Goal: Task Accomplishment & Management: Use online tool/utility

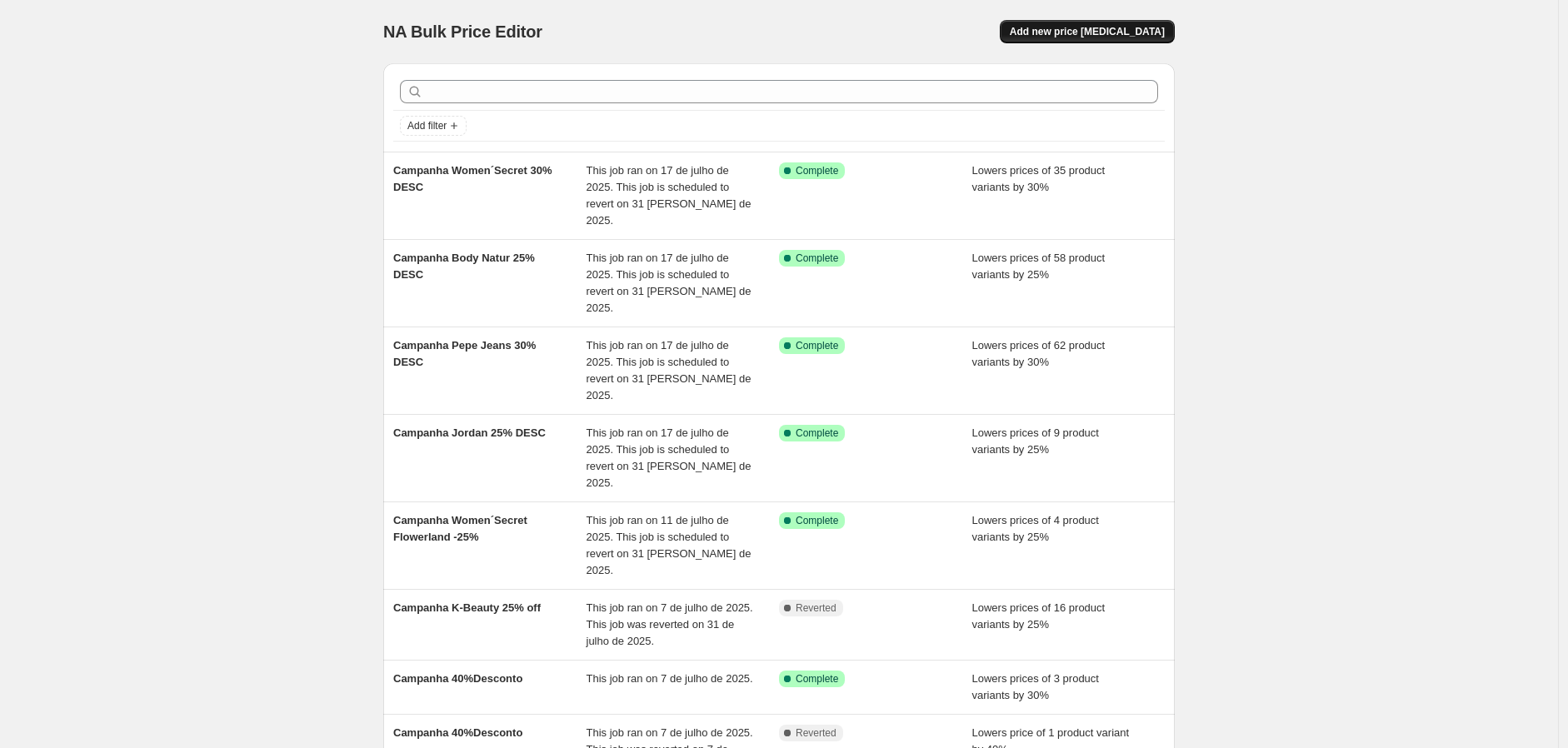
click at [1118, 29] on span "Add new price [MEDICAL_DATA]" at bounding box center [1086, 31] width 155 height 13
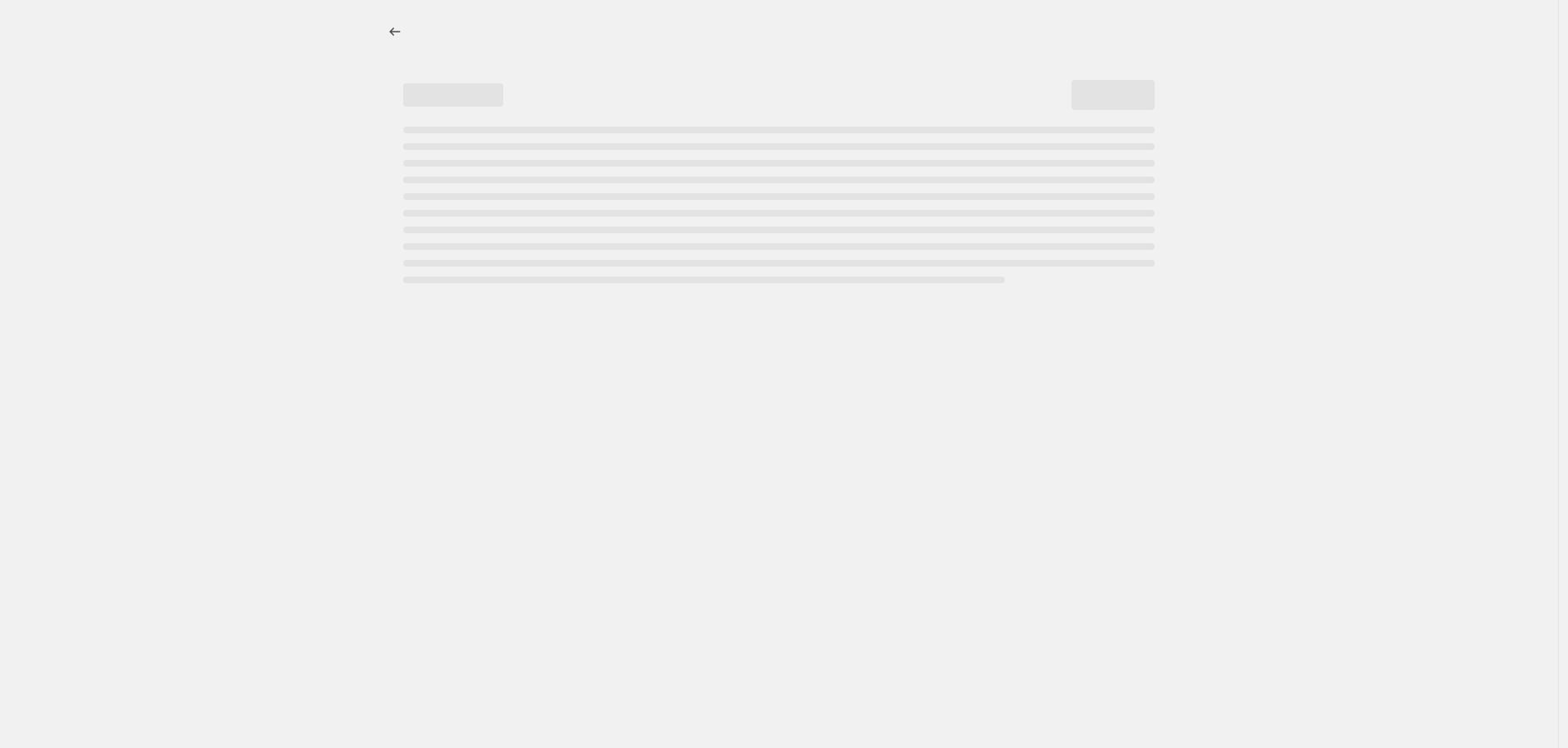
select select "percentage"
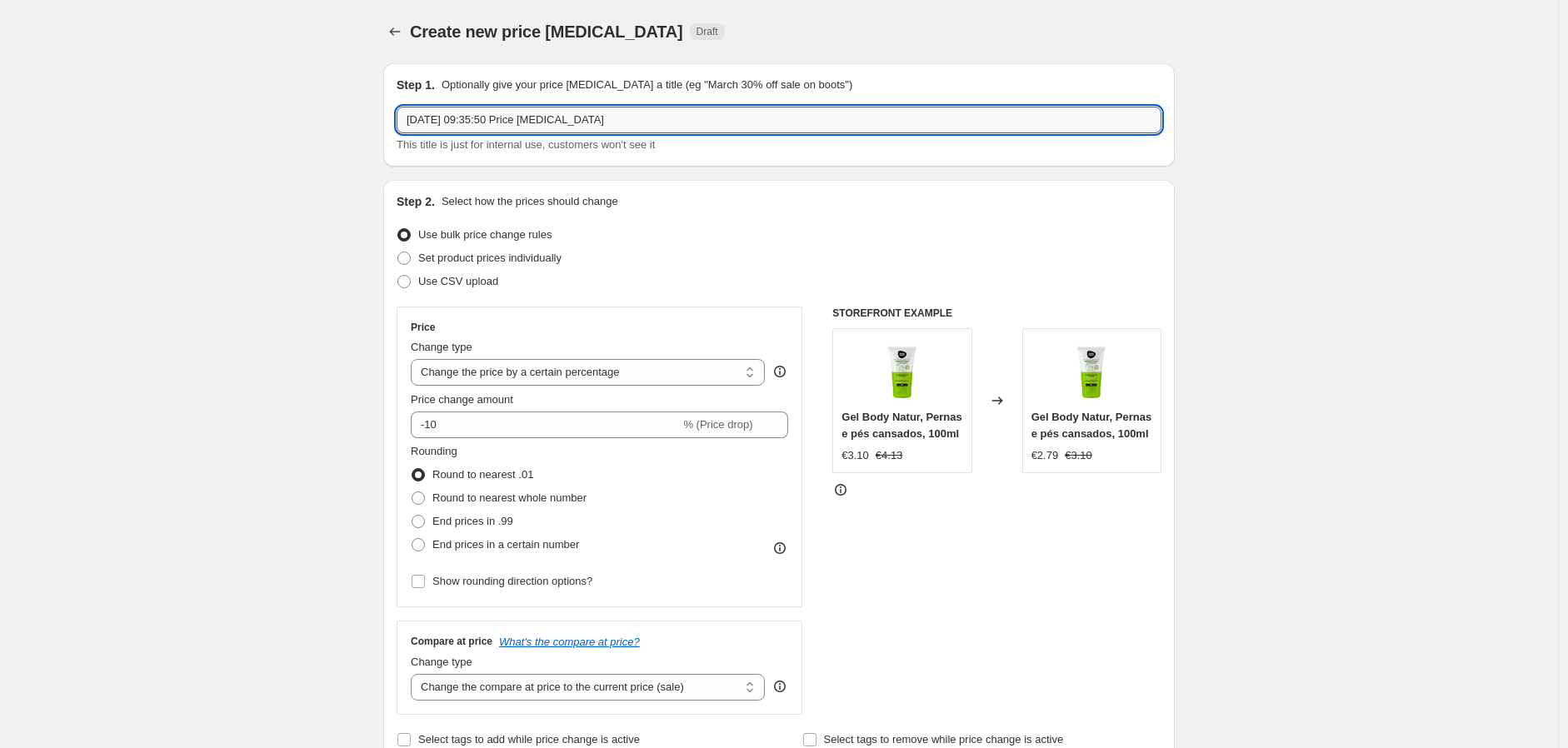
click at [439, 124] on input "[DATE] 09:35:50 Price [MEDICAL_DATA]" at bounding box center [779, 120] width 765 height 27
drag, startPoint x: 606, startPoint y: 126, endPoint x: 27, endPoint y: -6, distance: 593.9
click at [27, 0] on html "Home Settings Plans Skip to content Create new price [MEDICAL_DATA]. This page …" at bounding box center [784, 374] width 1568 height 748
type input "MadBeauty-MakeUp"
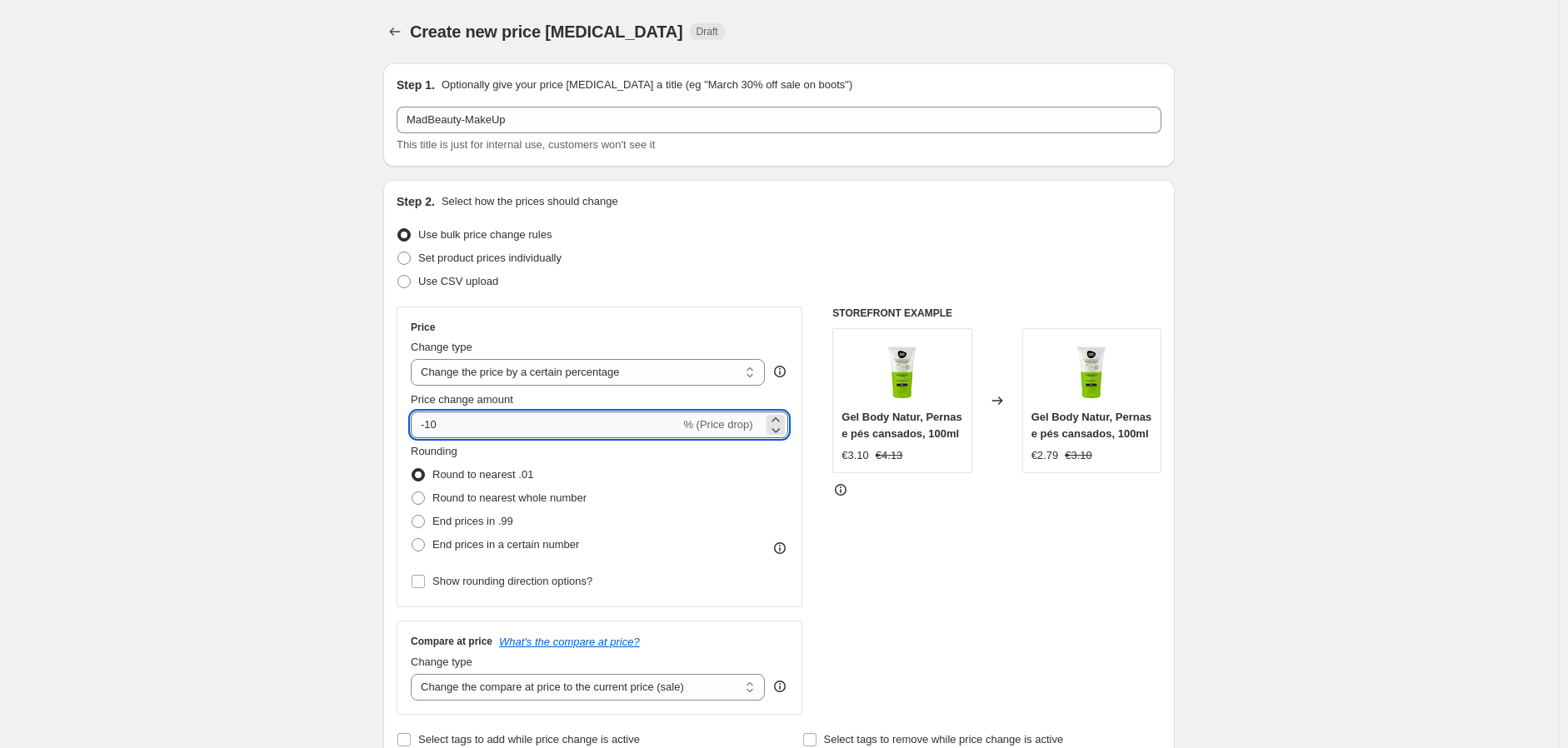
drag, startPoint x: 440, startPoint y: 428, endPoint x: 431, endPoint y: 426, distance: 9.2
click at [431, 426] on input "-10" at bounding box center [545, 425] width 269 height 27
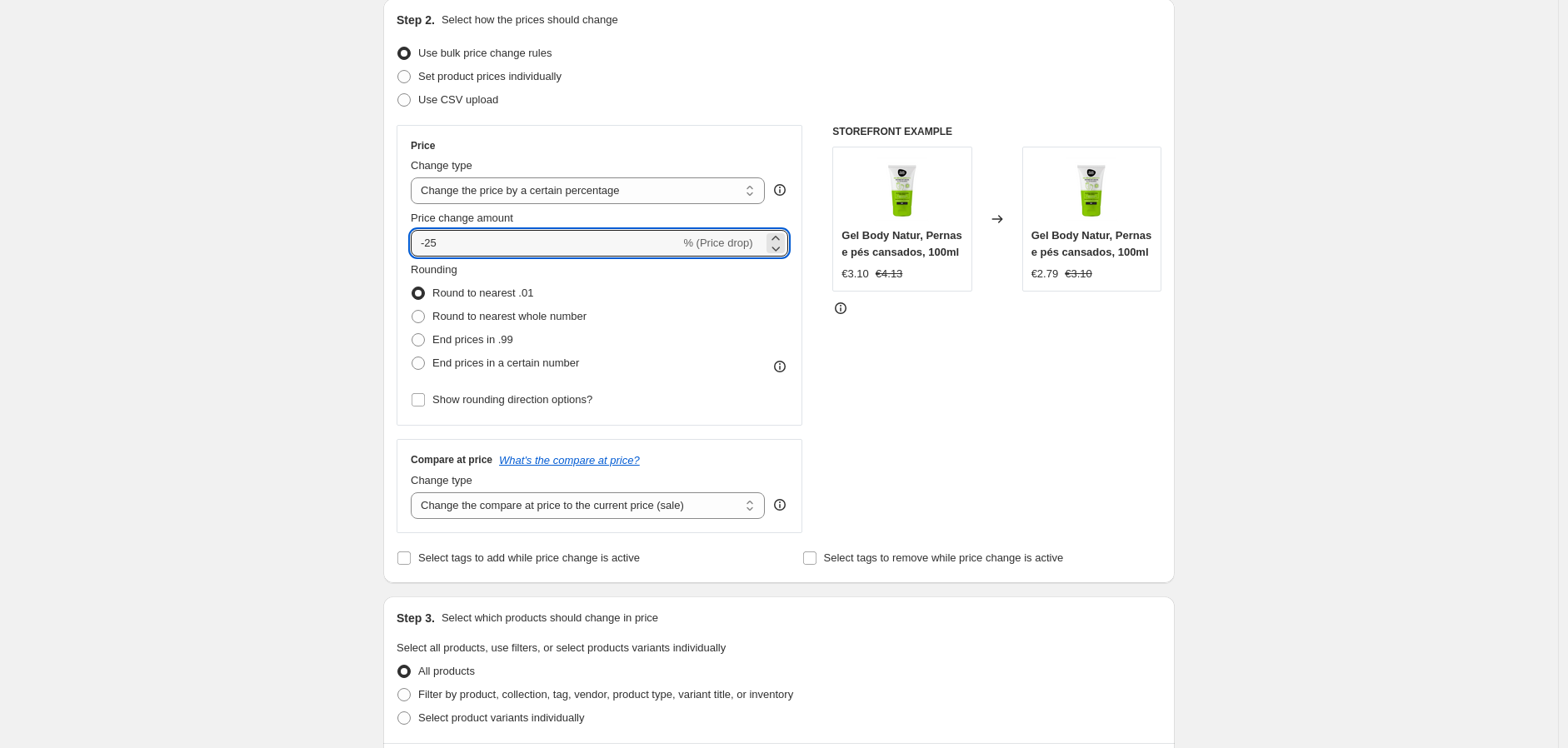
scroll to position [369, 0]
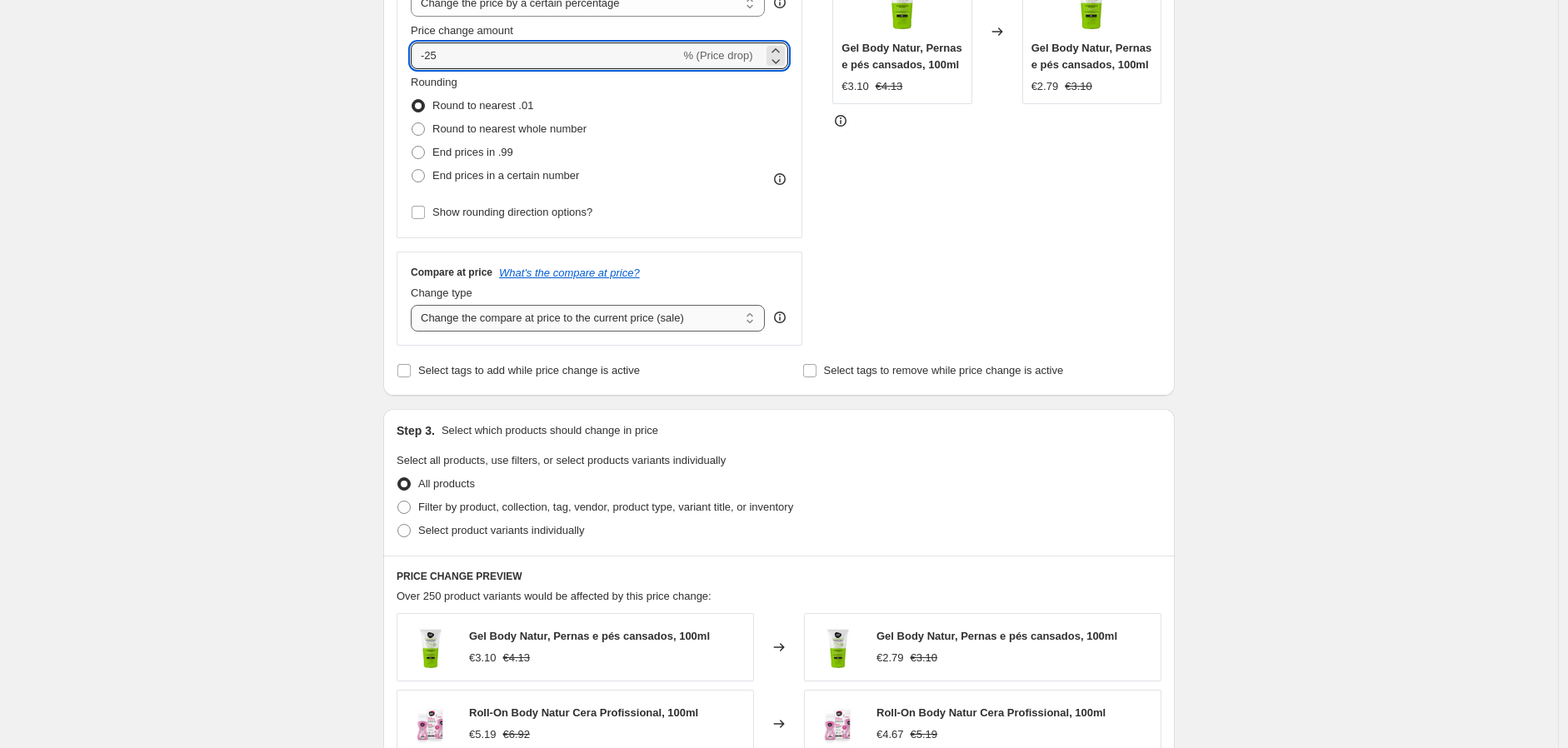
type input "-25"
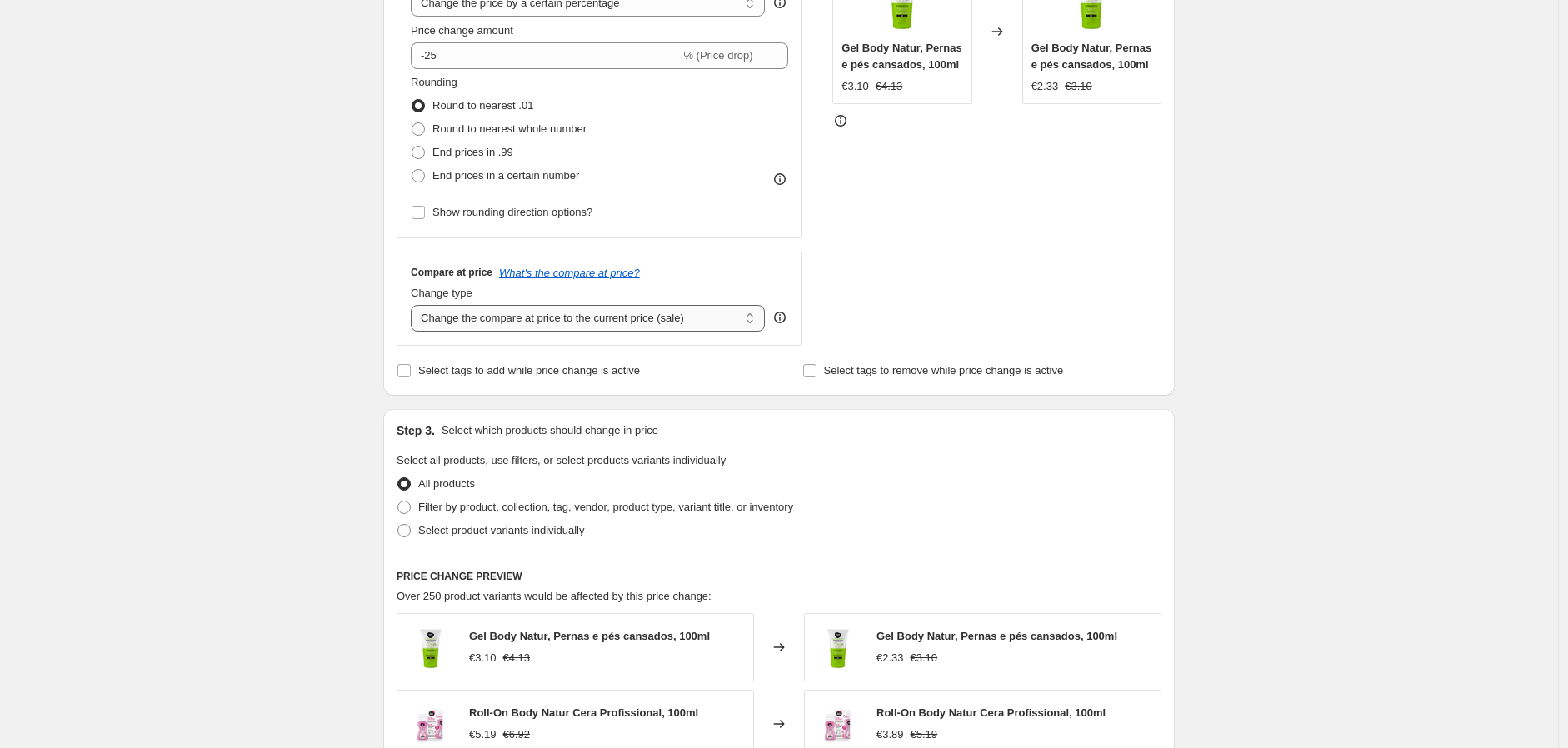
click at [454, 324] on select "Change the compare at price to the current price (sale) Change the compare at p…" at bounding box center [587, 318] width 354 height 27
click at [410, 486] on span at bounding box center [404, 484] width 13 height 13
click at [398, 478] on input "All products" at bounding box center [398, 478] width 1 height 1
click at [405, 504] on span at bounding box center [404, 507] width 13 height 13
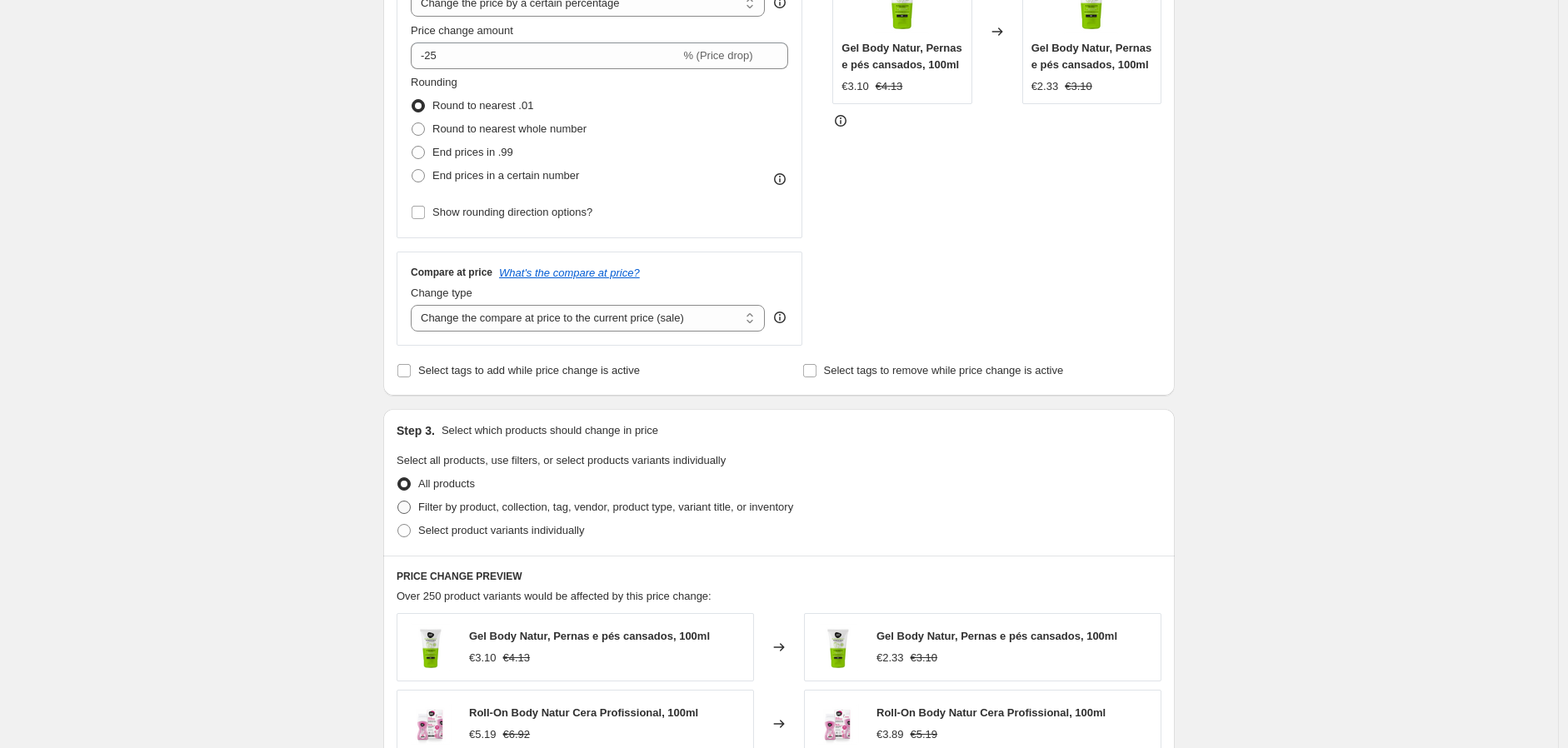
click at [398, 502] on input "Filter by product, collection, tag, vendor, product type, variant title, or inv…" at bounding box center [398, 501] width 1 height 1
radio input "true"
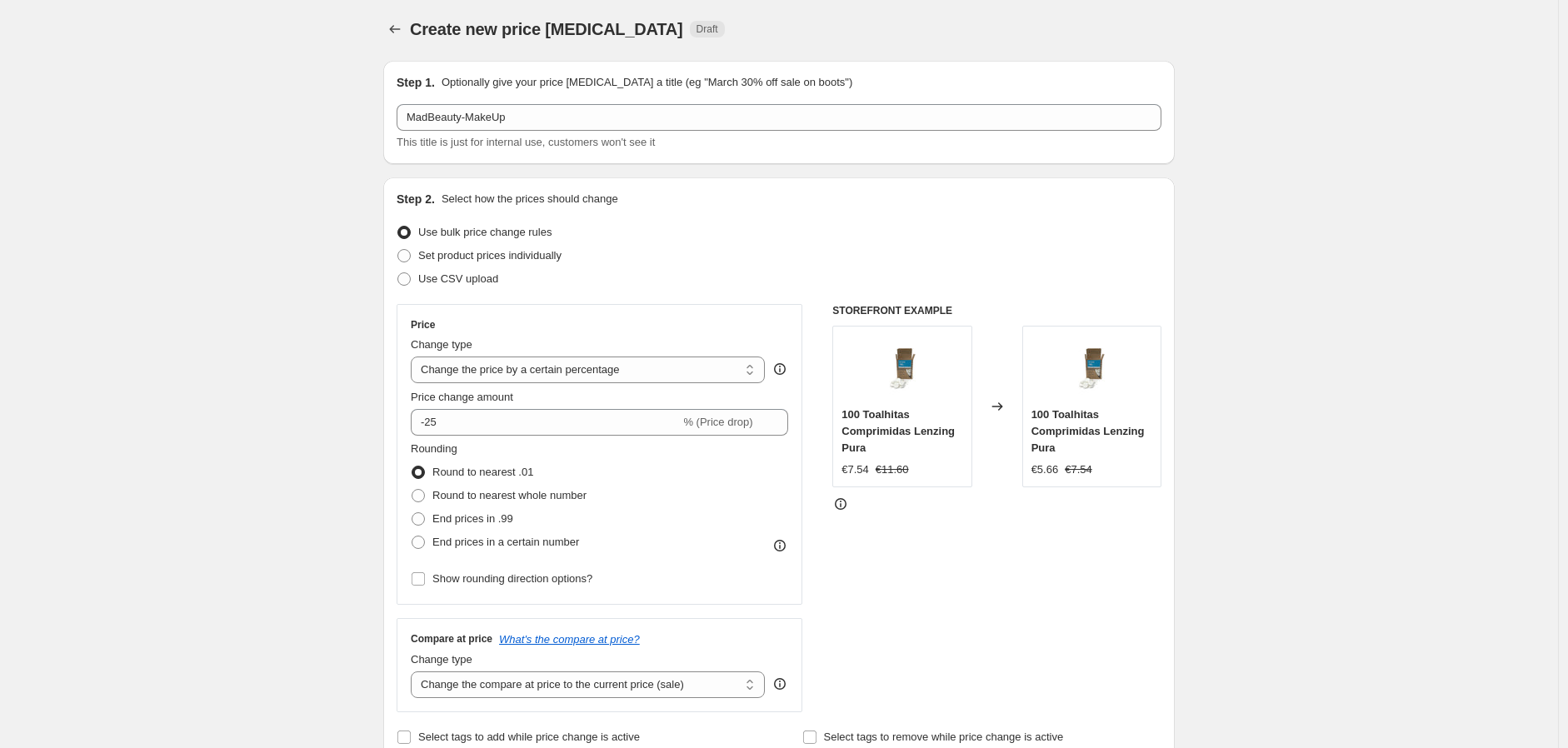
scroll to position [0, 0]
click at [471, 254] on span "Set product prices individually" at bounding box center [489, 257] width 143 height 12
click at [398, 252] on input "Set product prices individually" at bounding box center [398, 251] width 1 height 1
radio input "true"
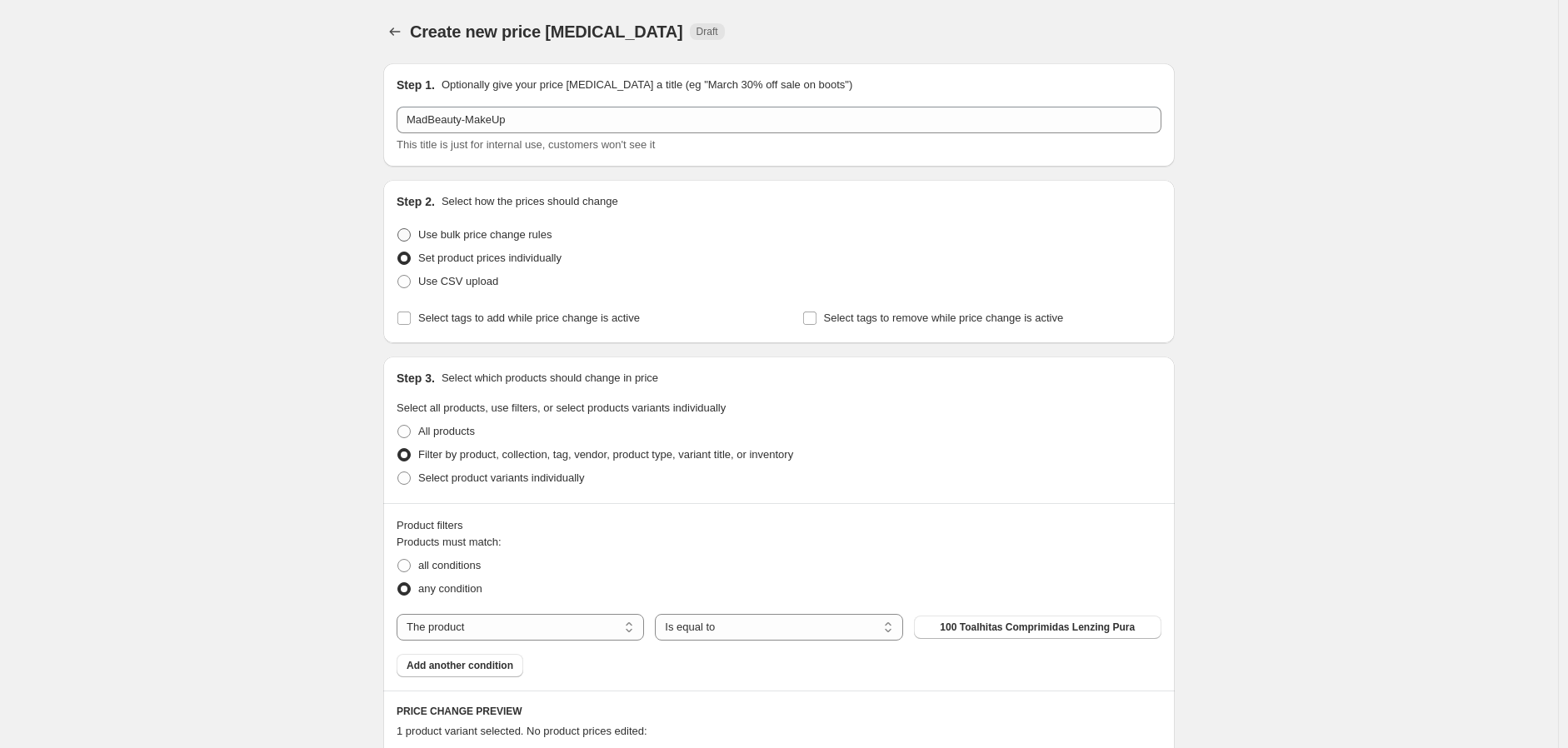
click at [476, 233] on span "Use bulk price change rules" at bounding box center [485, 234] width 133 height 12
click at [398, 229] on input "Use bulk price change rules" at bounding box center [398, 228] width 1 height 1
radio input "true"
select select "percentage"
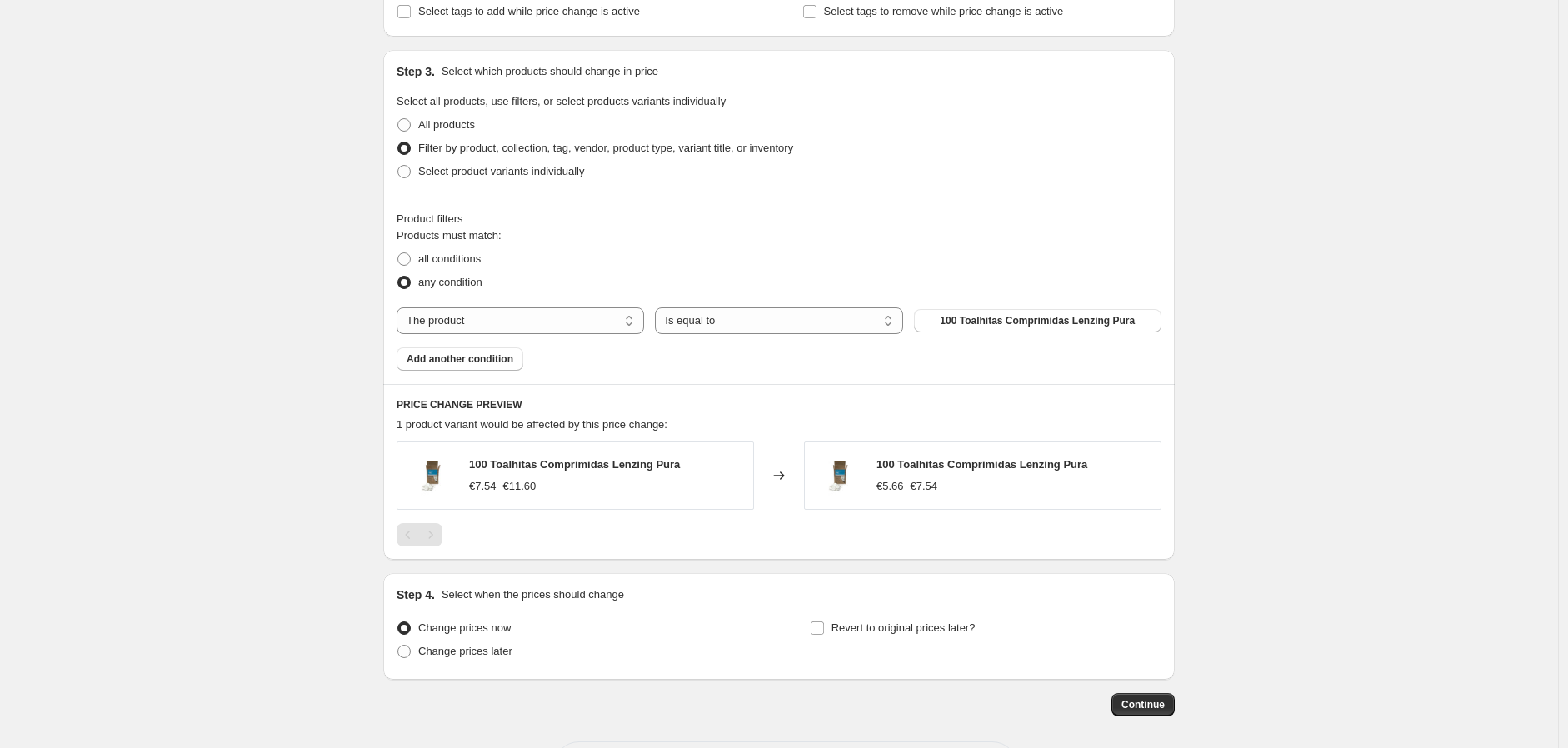
scroll to position [740, 0]
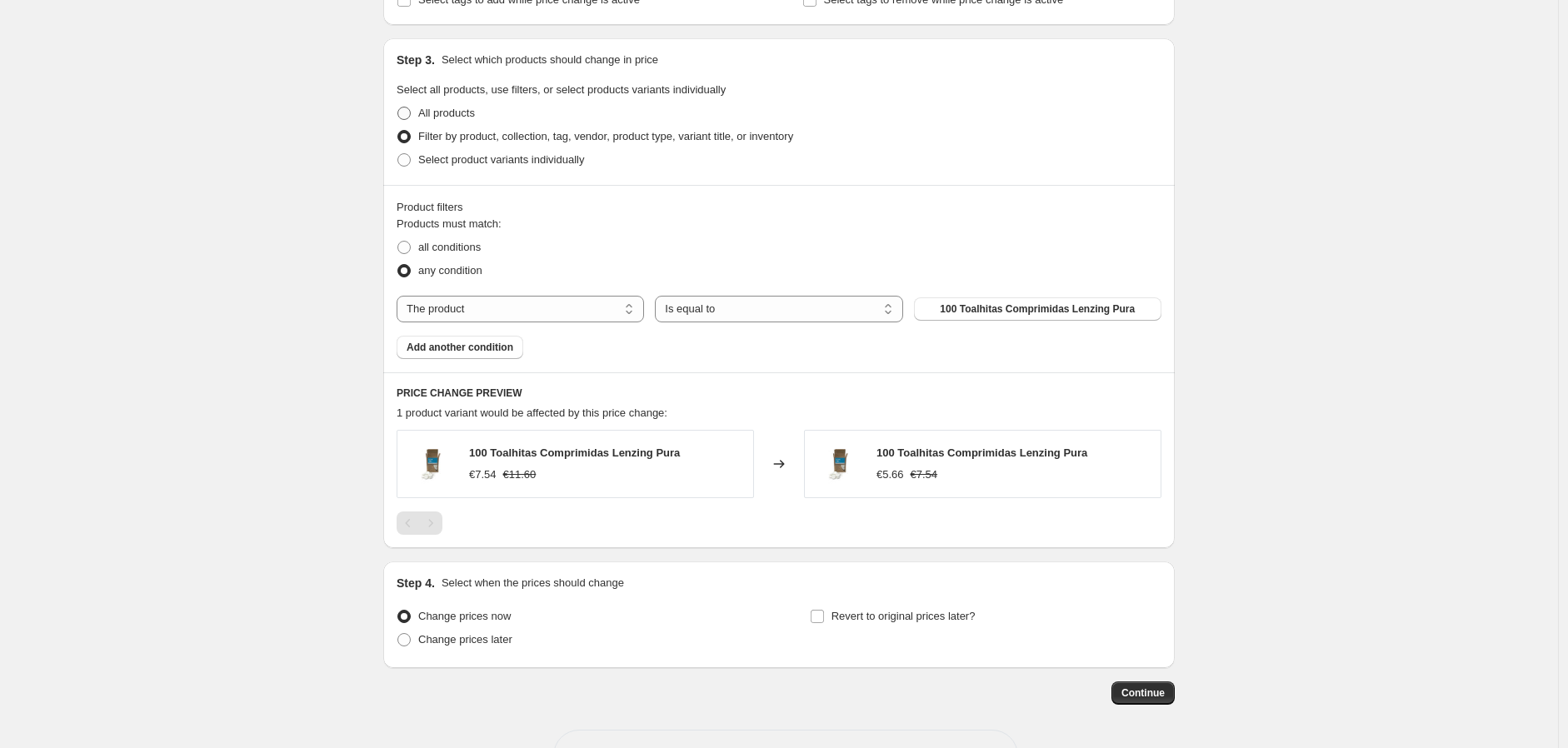
click at [451, 118] on span "All products" at bounding box center [446, 113] width 56 height 12
click at [398, 107] on input "All products" at bounding box center [398, 107] width 1 height 1
radio input "true"
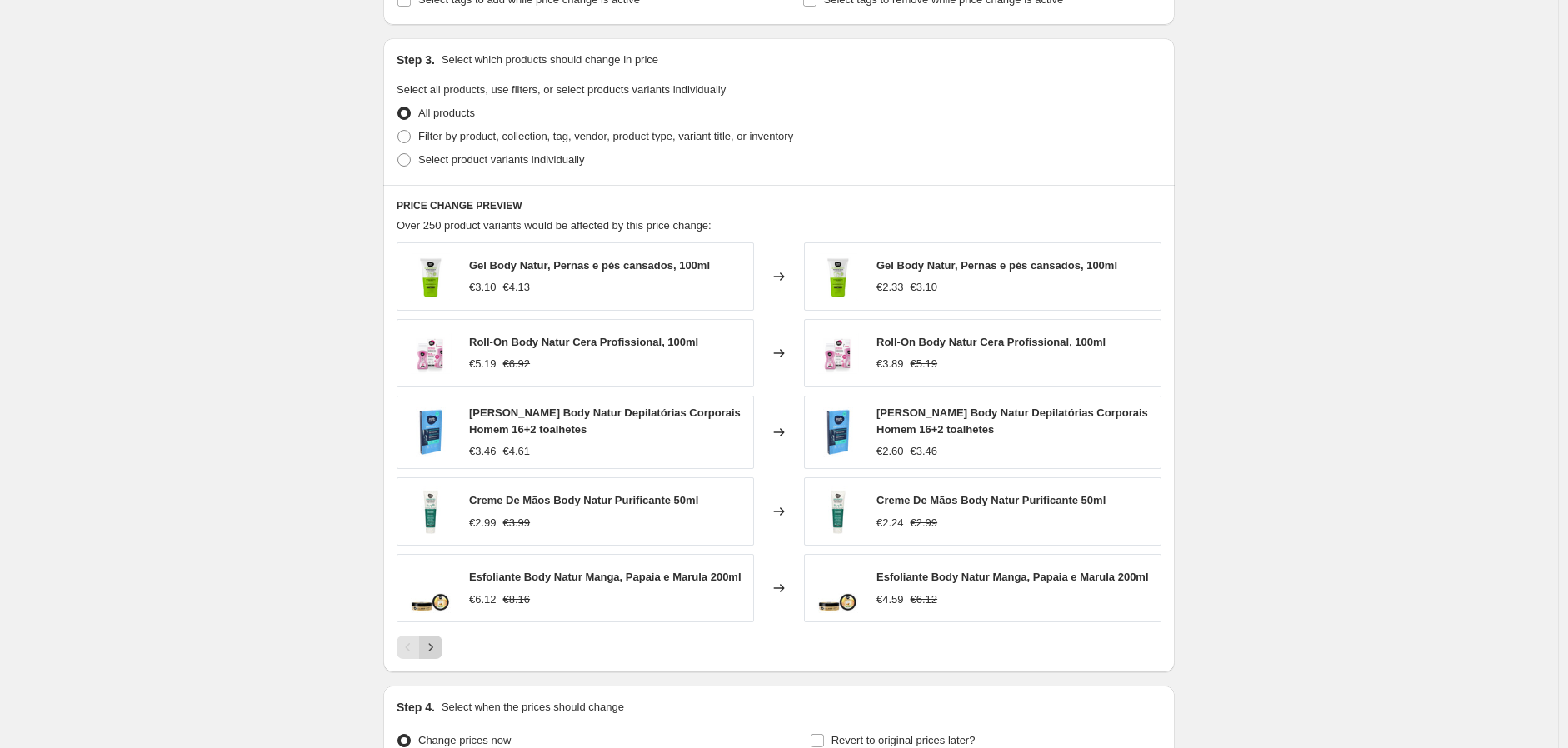
click at [443, 654] on button "Next" at bounding box center [431, 647] width 23 height 23
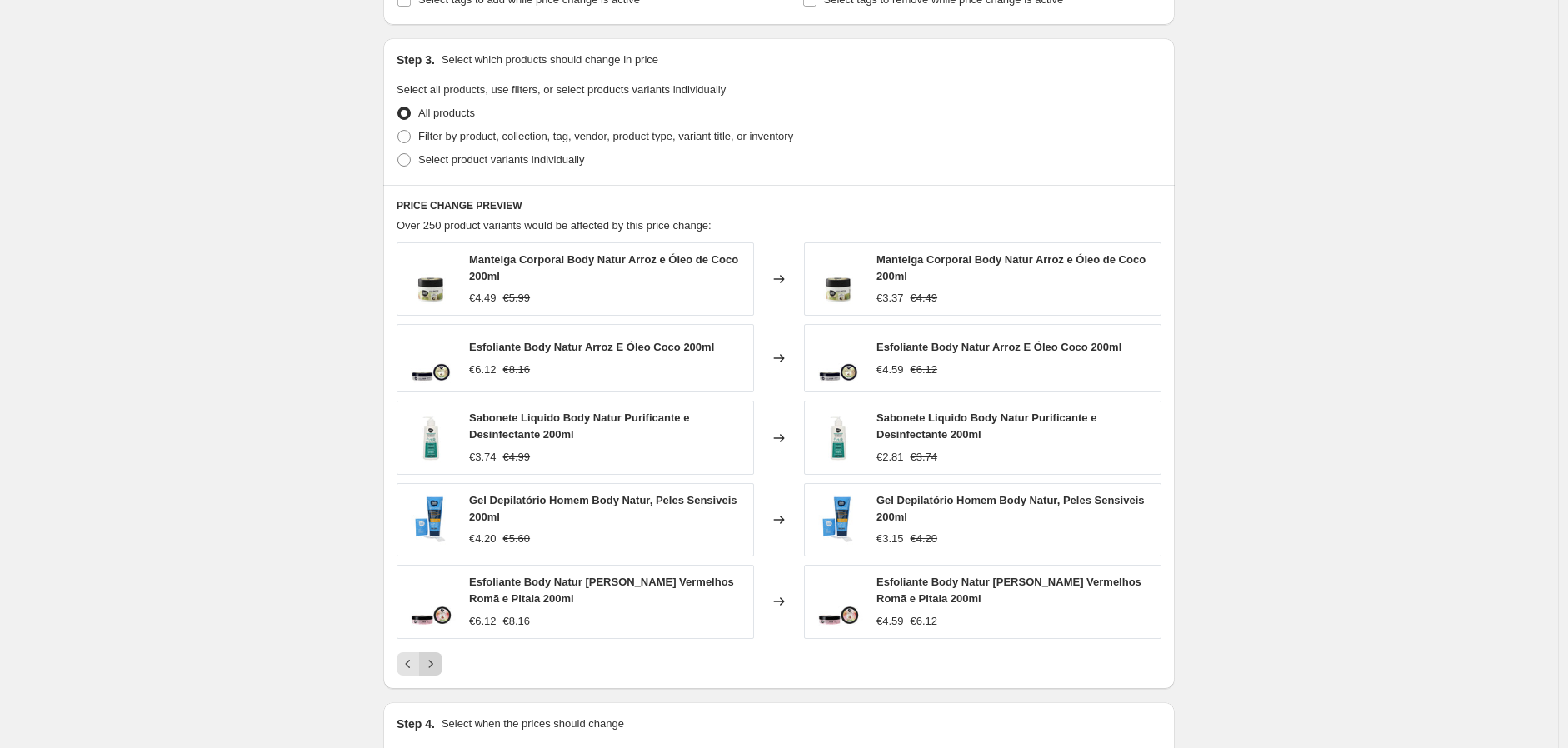
click at [443, 654] on div "Pagination" at bounding box center [431, 664] width 23 height 23
click at [431, 660] on icon "Next" at bounding box center [431, 664] width 16 height 16
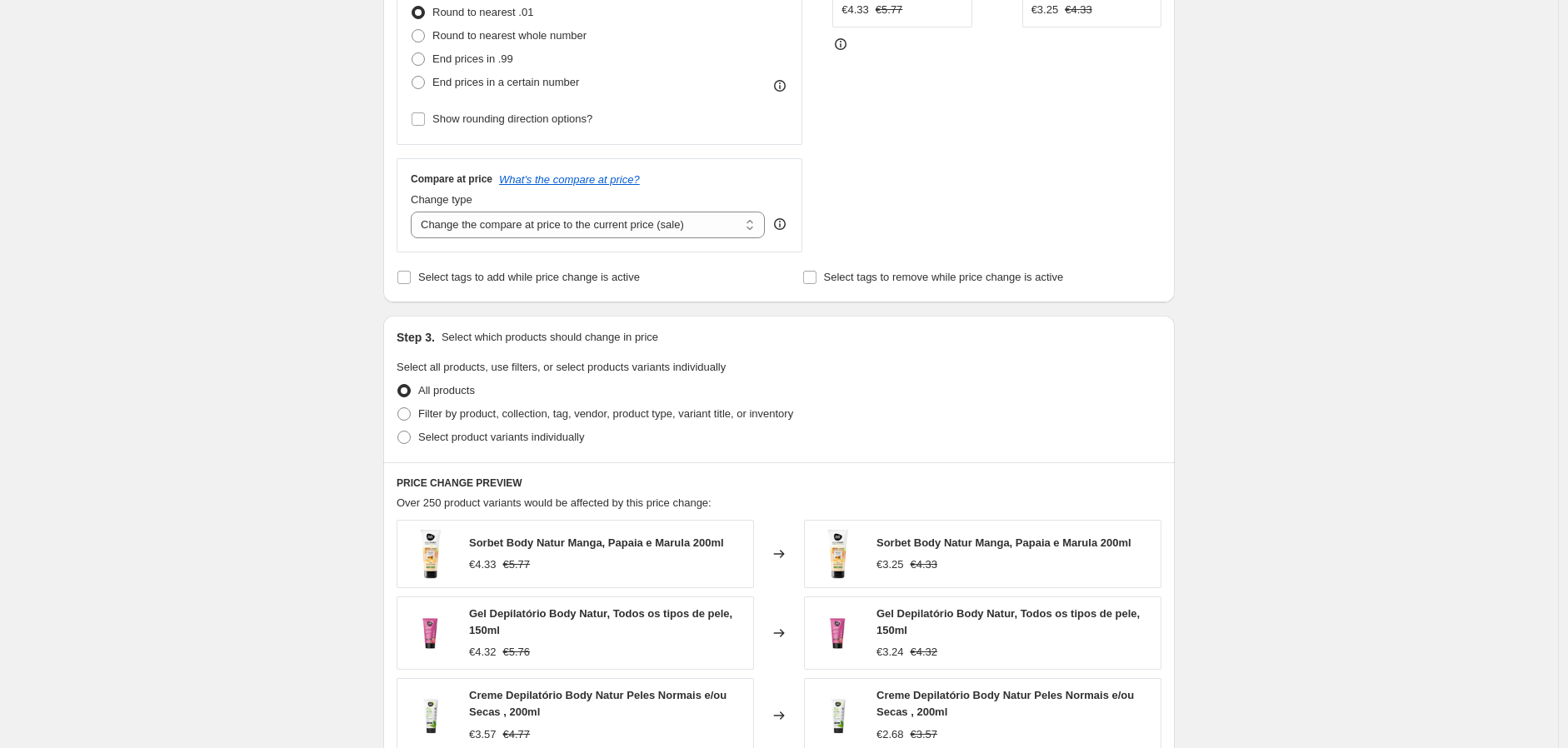
scroll to position [926, 0]
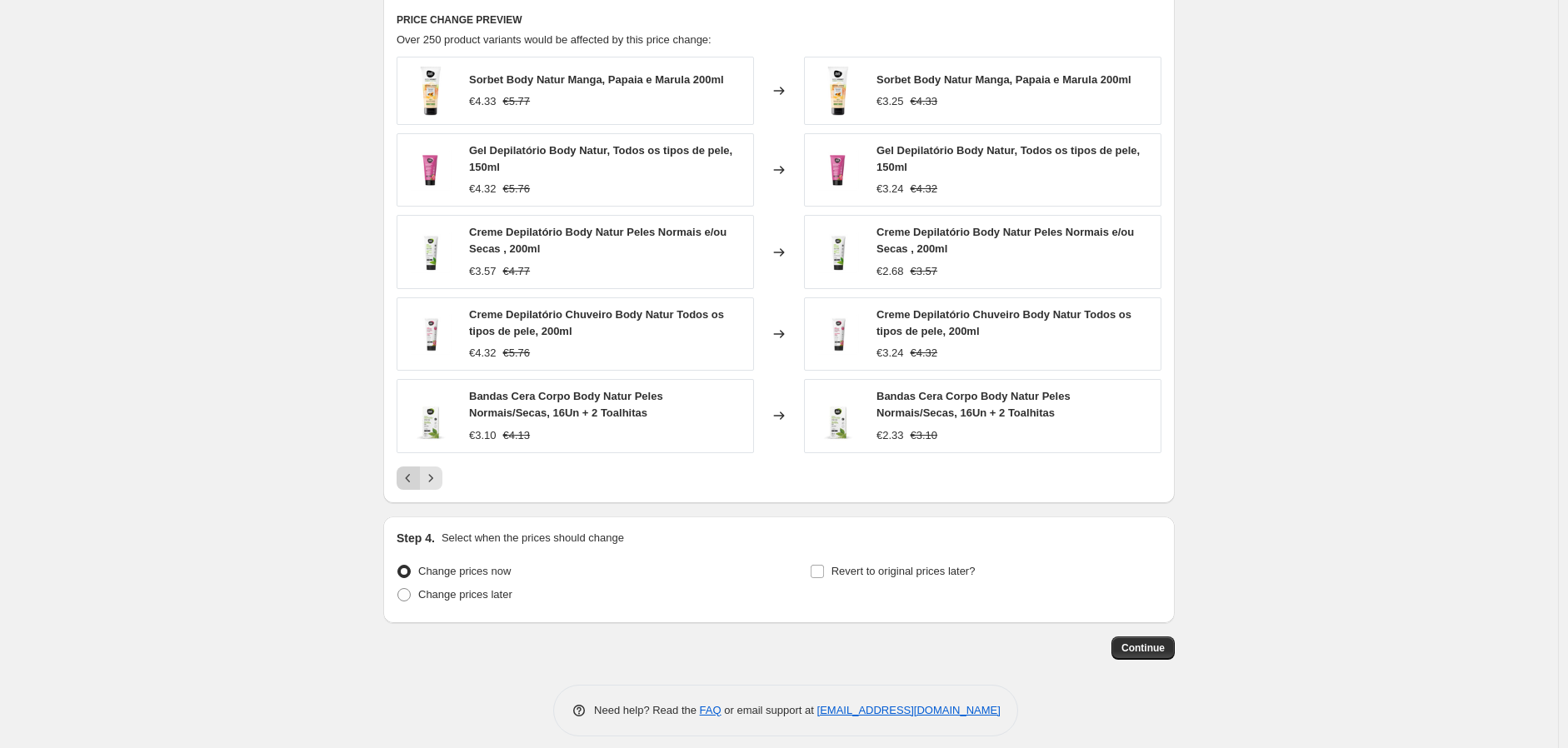
click at [401, 480] on button "Previous" at bounding box center [408, 478] width 23 height 23
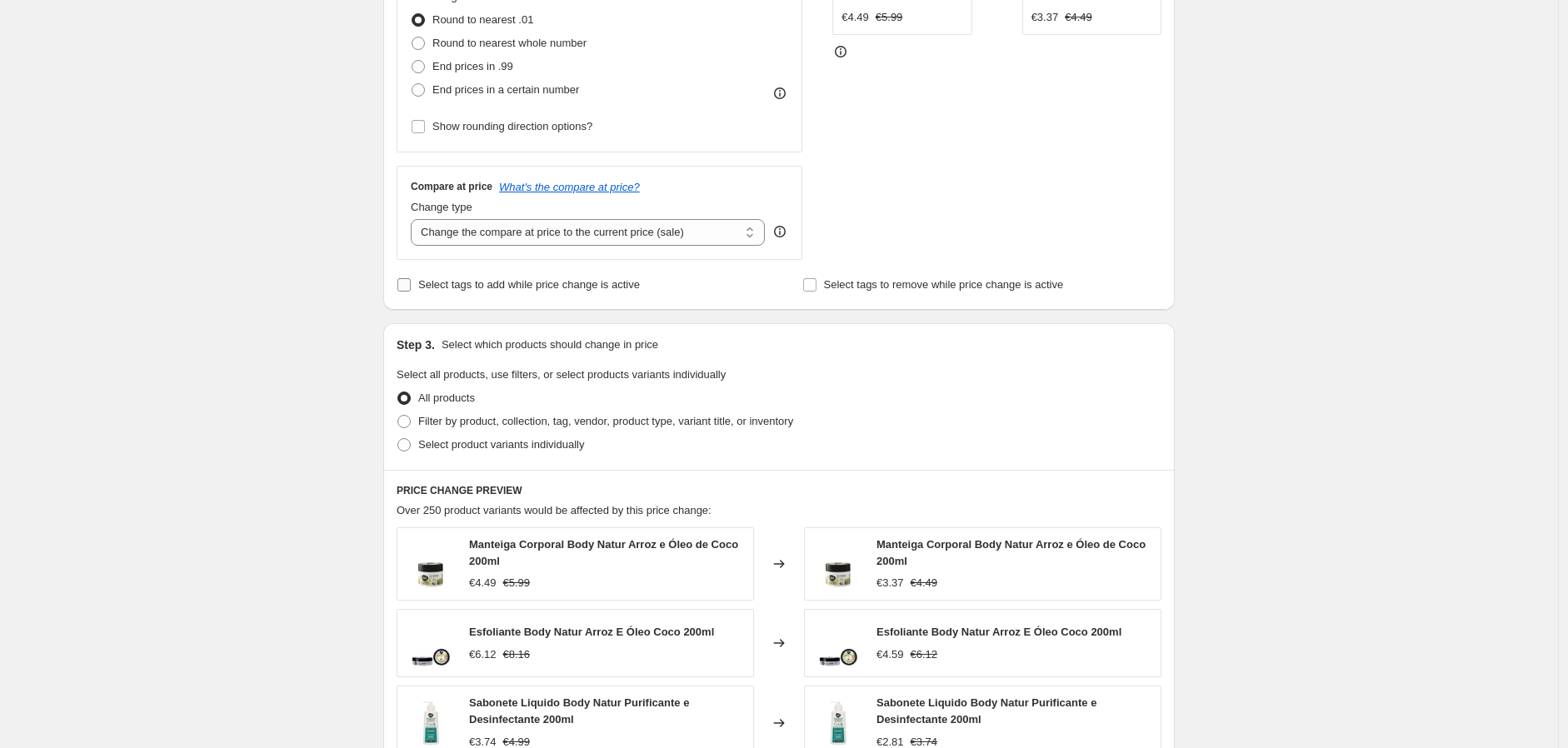
scroll to position [463, 0]
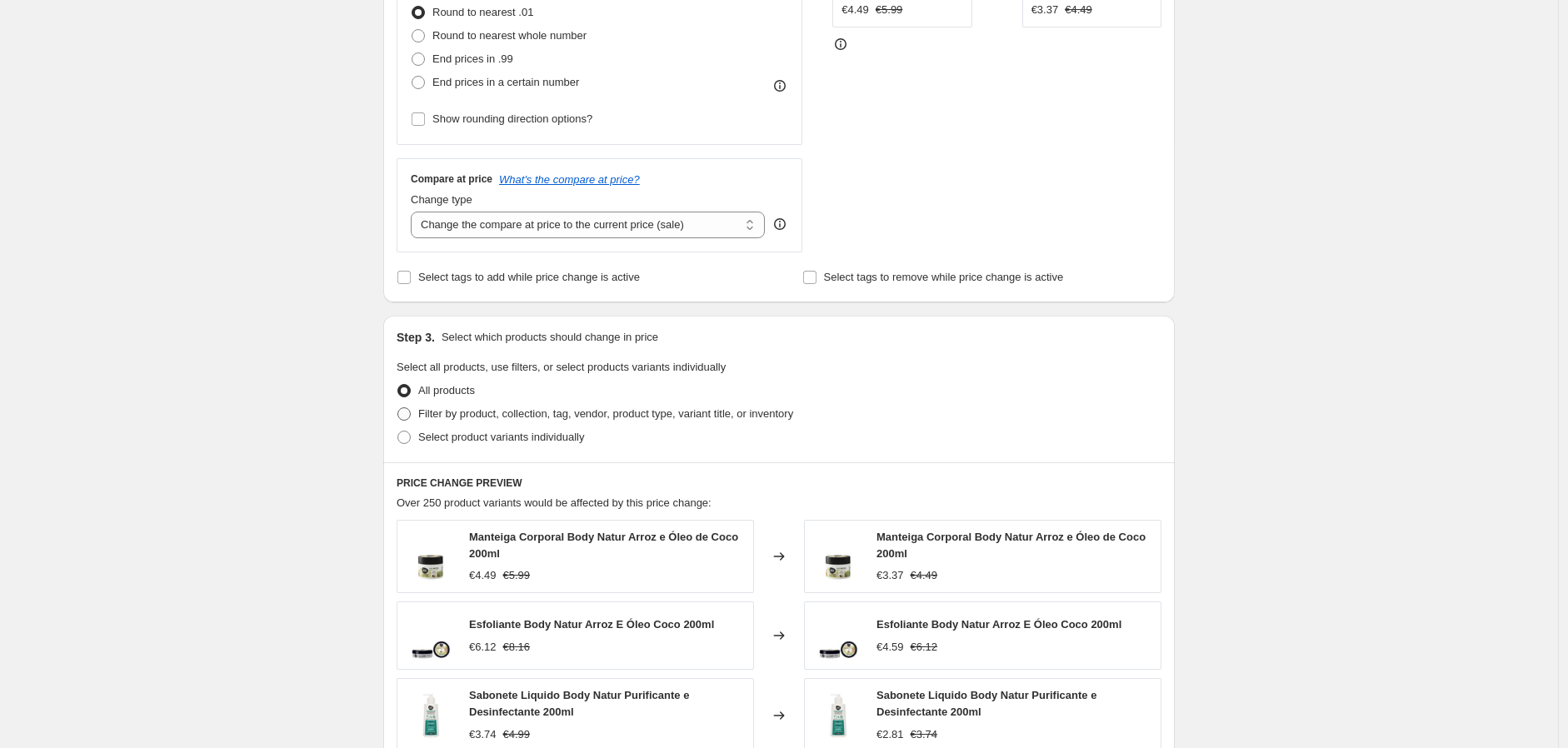
click at [580, 413] on span "Filter by product, collection, tag, vendor, product type, variant title, or inv…" at bounding box center [606, 413] width 375 height 12
click at [398, 408] on input "Filter by product, collection, tag, vendor, product type, variant title, or inv…" at bounding box center [398, 407] width 1 height 1
radio input "true"
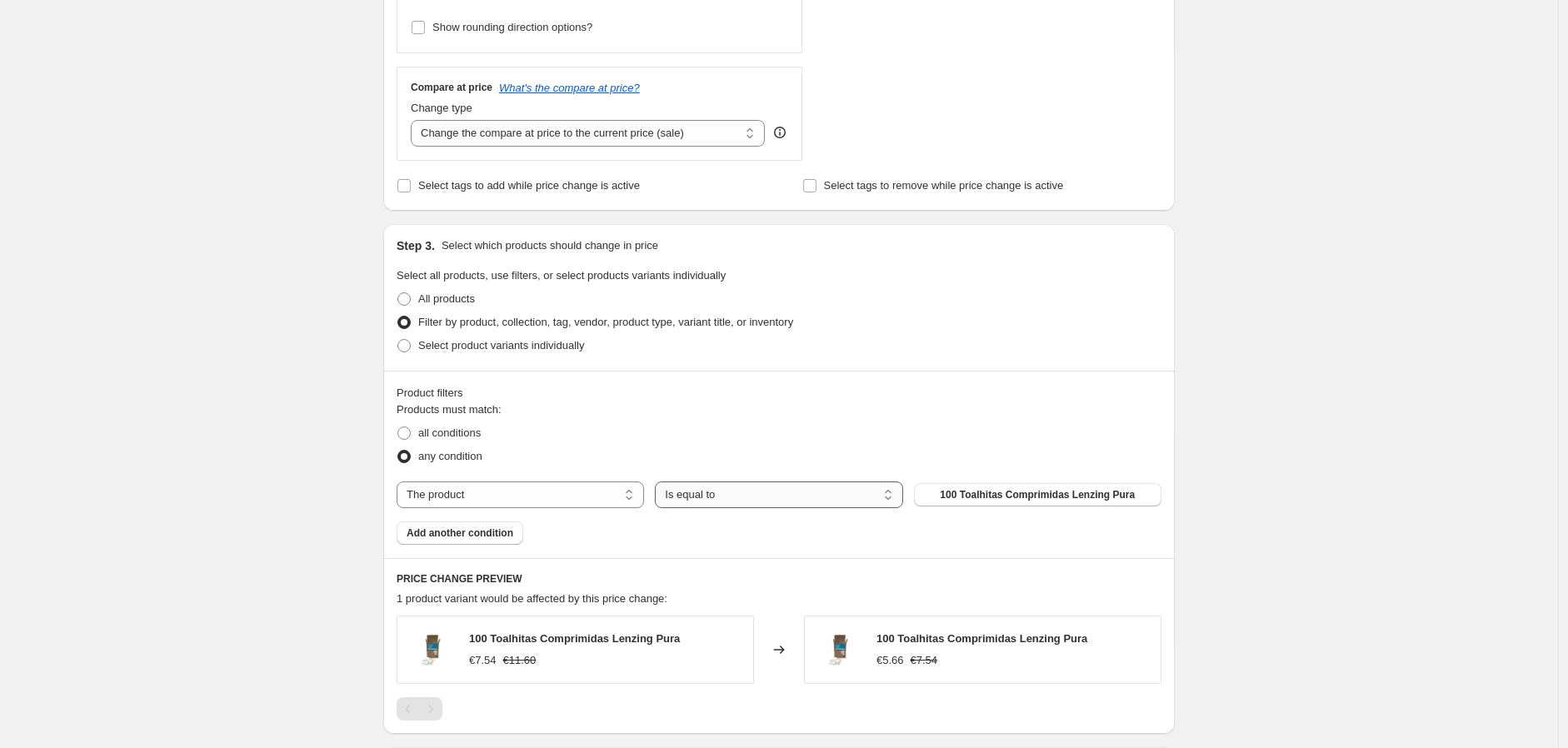
scroll to position [555, 0]
click at [752, 490] on select "Is equal to Is not equal to" at bounding box center [779, 494] width 248 height 27
drag, startPoint x: 752, startPoint y: 490, endPoint x: 803, endPoint y: 485, distance: 51.2
click at [752, 490] on select "Is equal to Is not equal to" at bounding box center [779, 494] width 248 height 27
click at [959, 492] on span "100 Toalhitas Comprimidas Lenzing Pura" at bounding box center [1037, 494] width 195 height 13
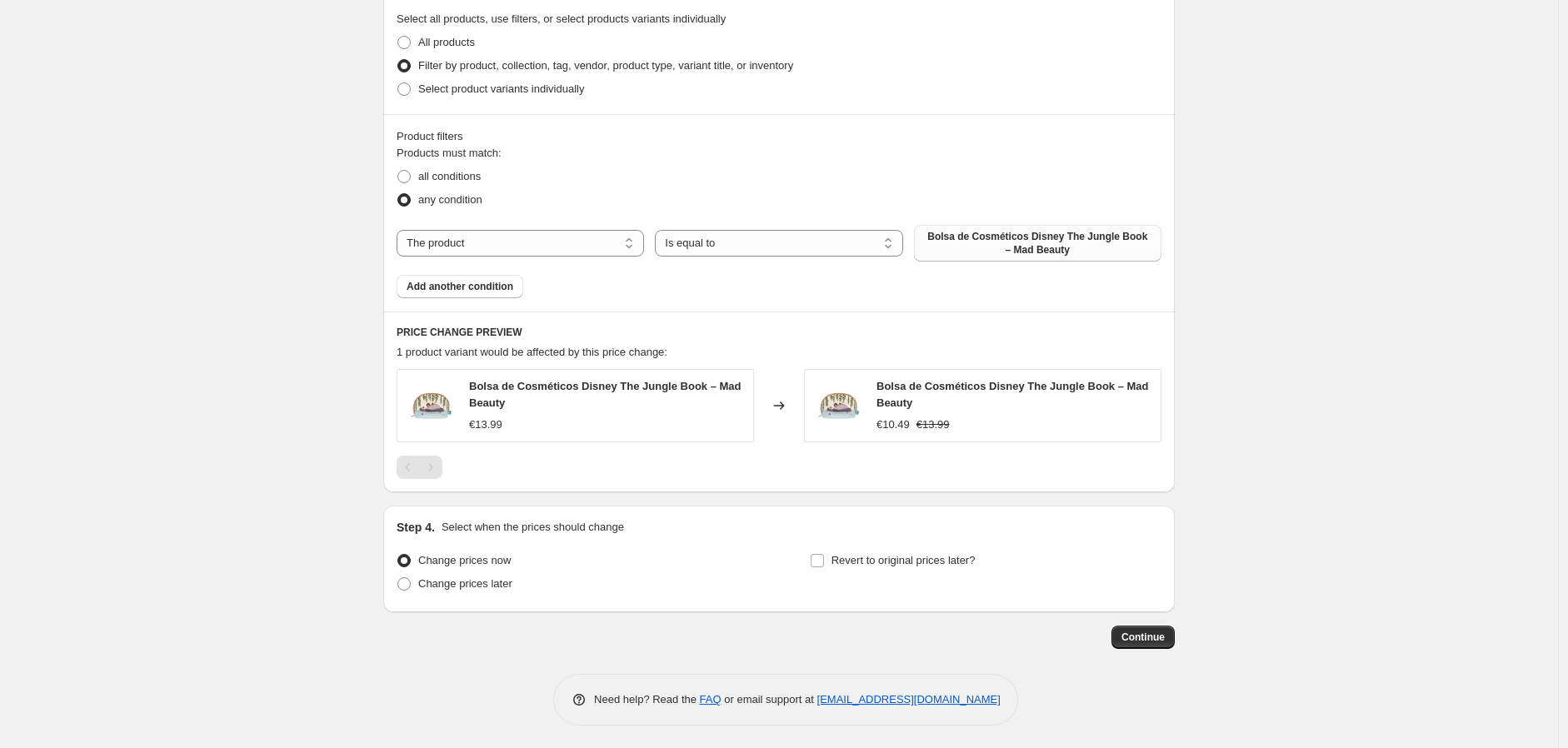
scroll to position [814, 0]
click at [471, 173] on span "all conditions" at bounding box center [450, 173] width 62 height 12
click at [398, 168] on input "all conditions" at bounding box center [398, 167] width 1 height 1
radio input "true"
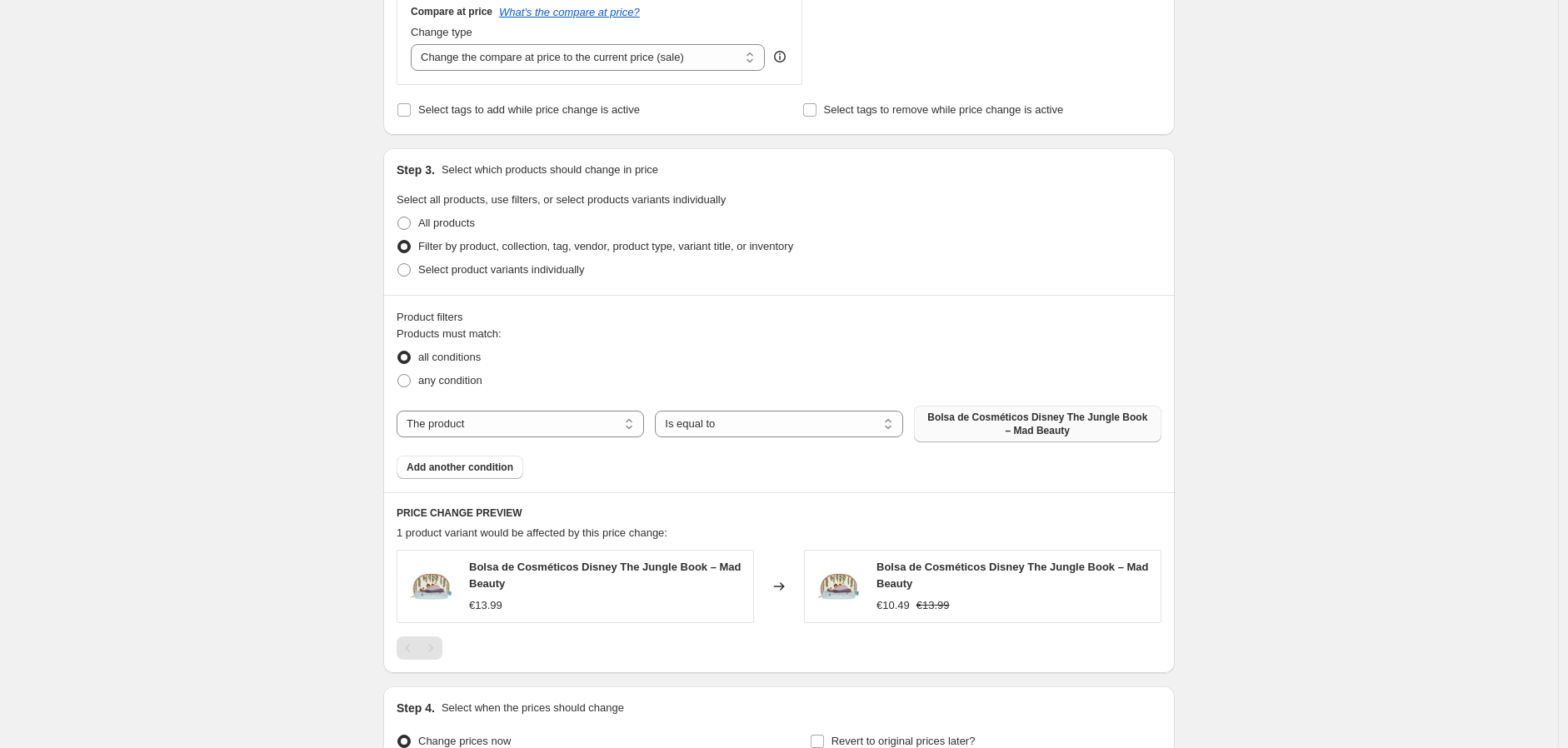
scroll to position [629, 0]
click at [435, 222] on span "All products" at bounding box center [446, 224] width 56 height 12
click at [398, 218] on input "All products" at bounding box center [398, 218] width 1 height 1
radio input "true"
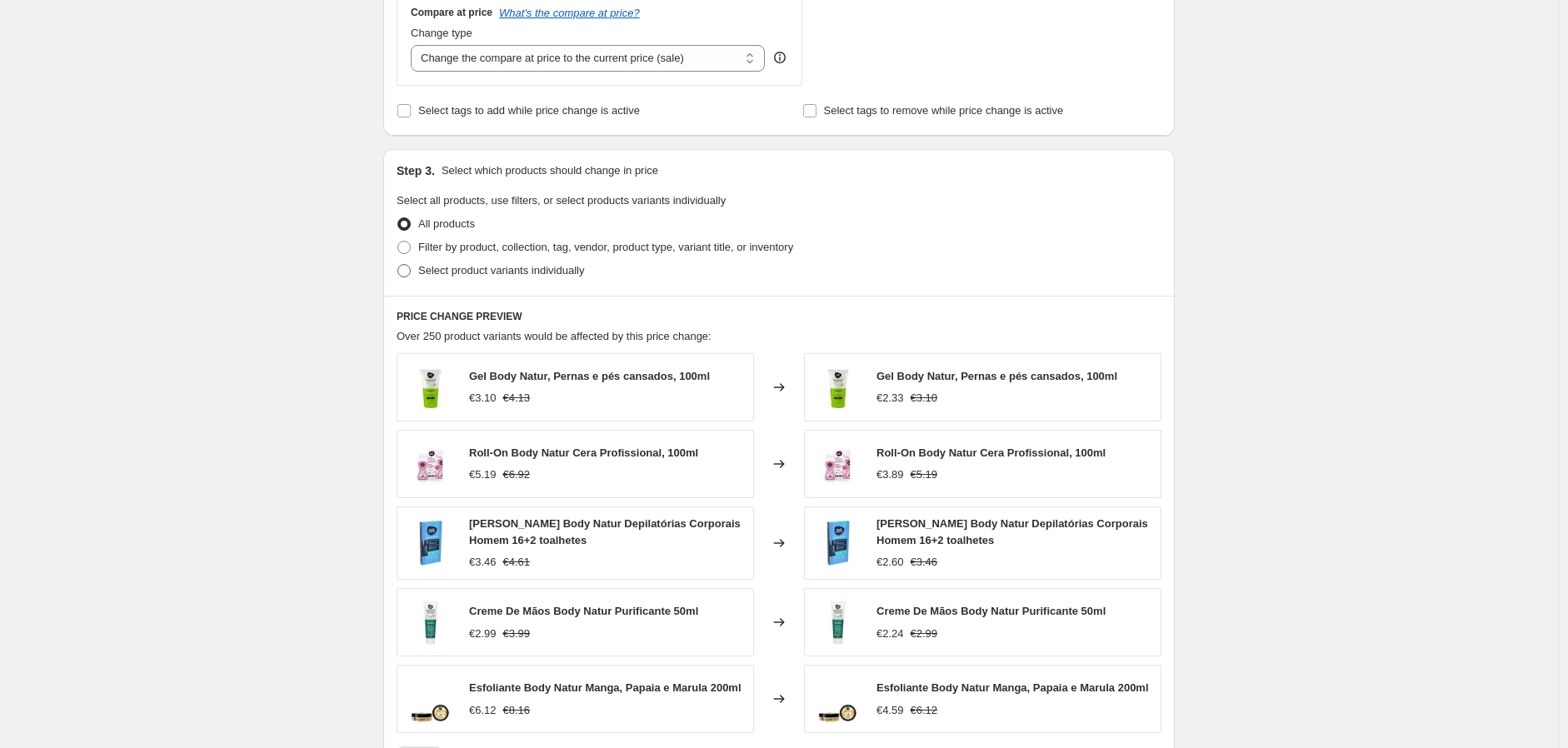
click at [444, 270] on span "Select product variants individually" at bounding box center [501, 270] width 165 height 12
click at [398, 265] on input "Select product variants individually" at bounding box center [398, 264] width 1 height 1
radio input "true"
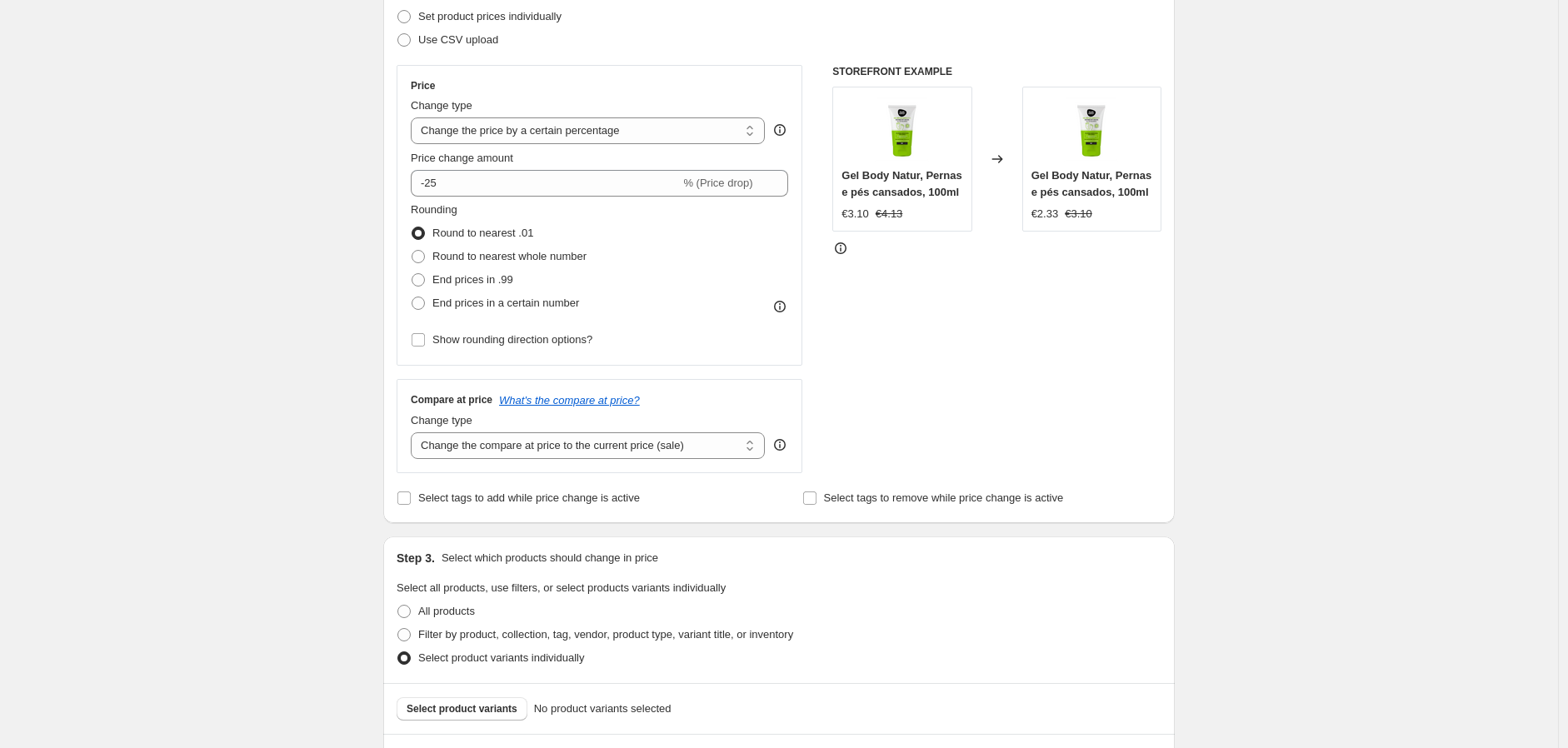
scroll to position [456, 0]
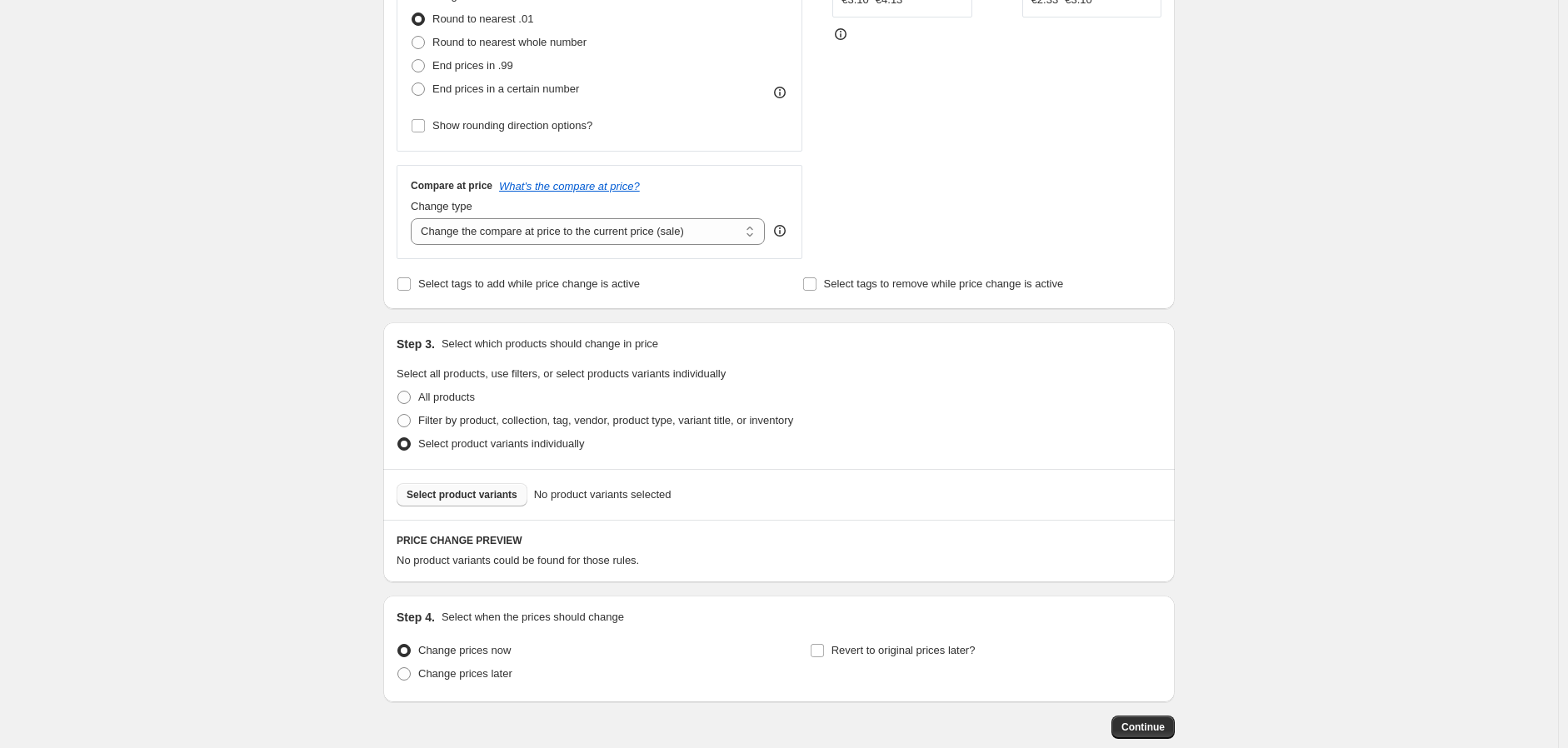
click at [455, 485] on button "Select product variants" at bounding box center [462, 495] width 131 height 23
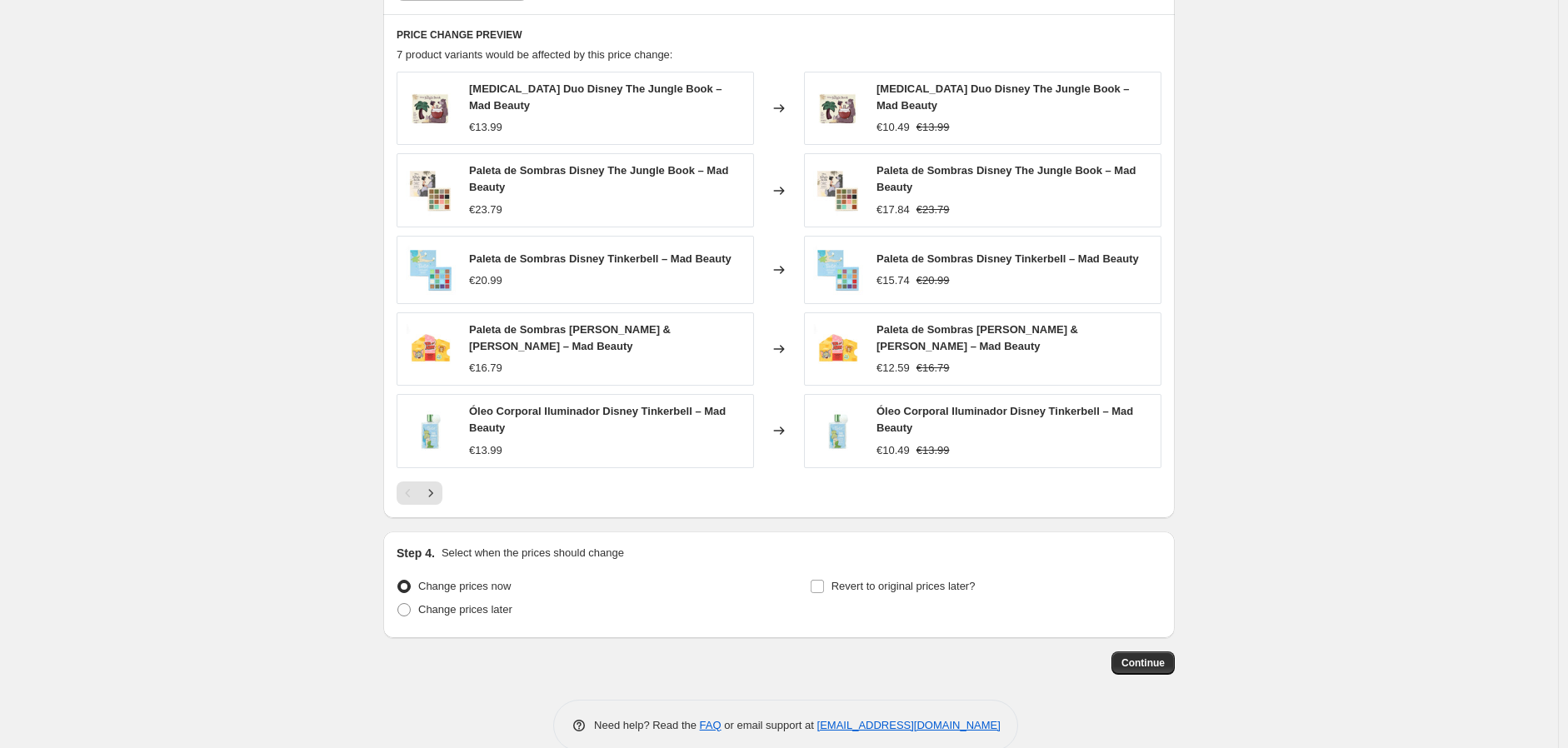
scroll to position [980, 0]
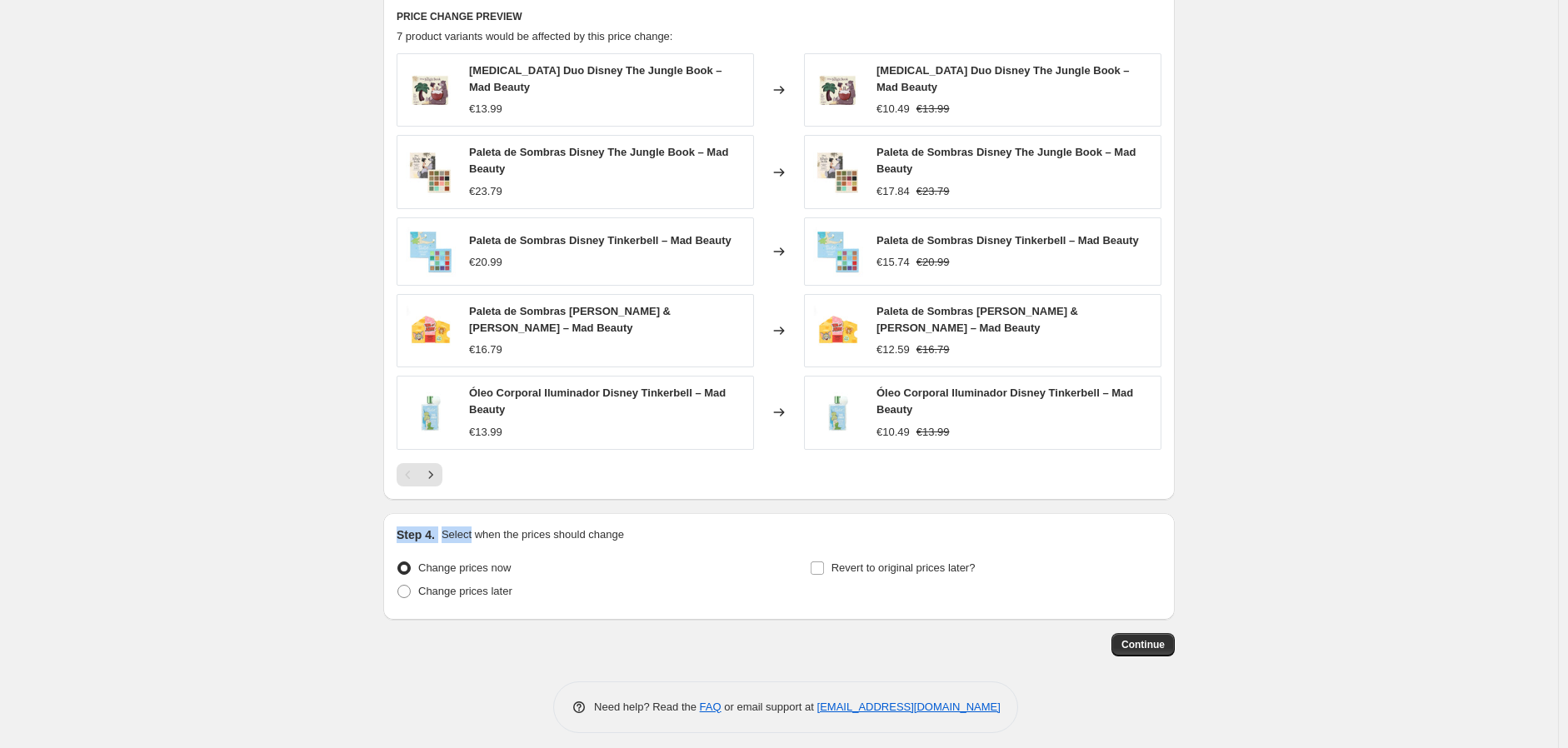
drag, startPoint x: 471, startPoint y: 499, endPoint x: 377, endPoint y: 497, distance: 94.0
click at [366, 495] on div at bounding box center [366, 495] width 0 height 0
click at [334, 748] on div at bounding box center [166, 758] width 334 height 0
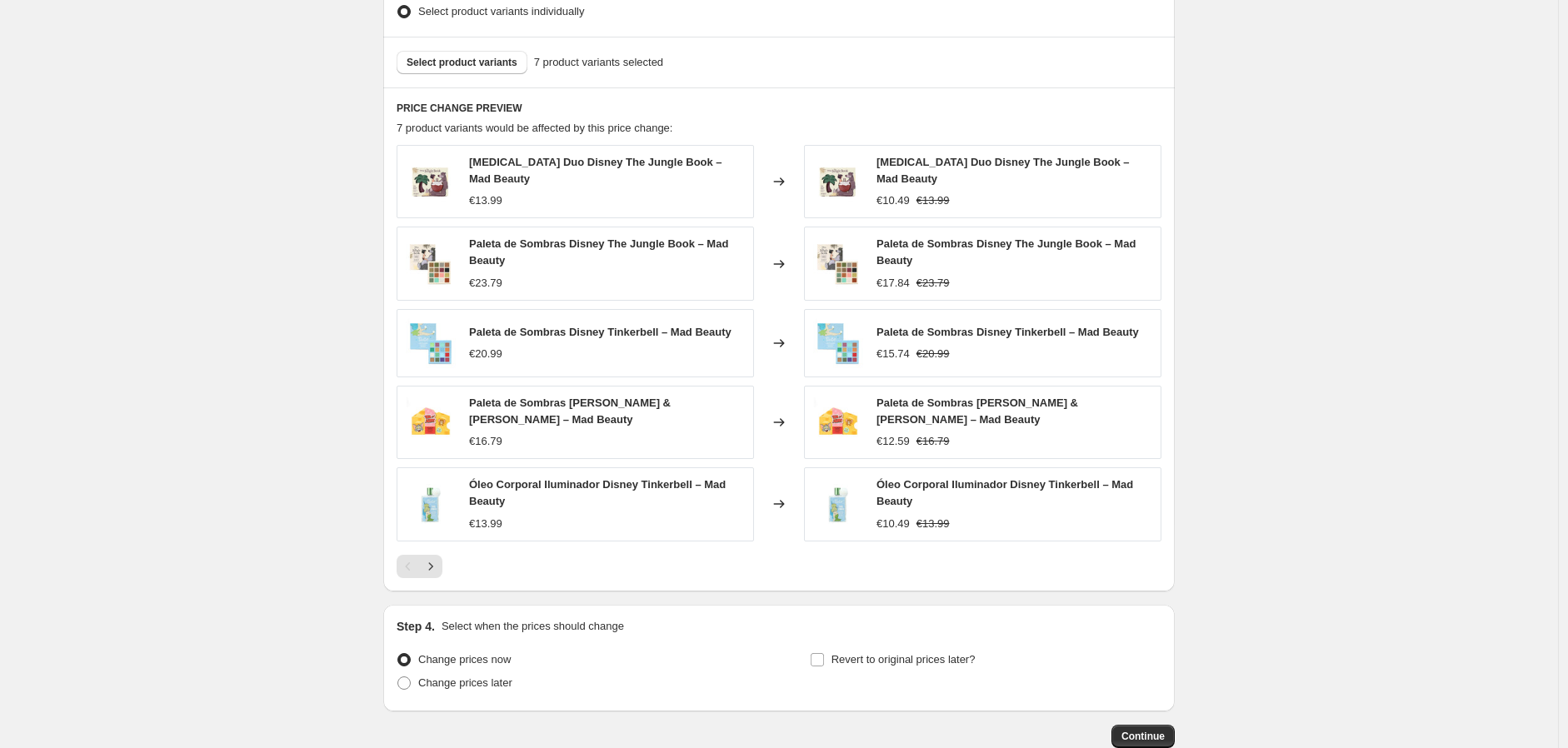
scroll to position [888, 0]
click at [436, 559] on icon "Next" at bounding box center [431, 567] width 16 height 16
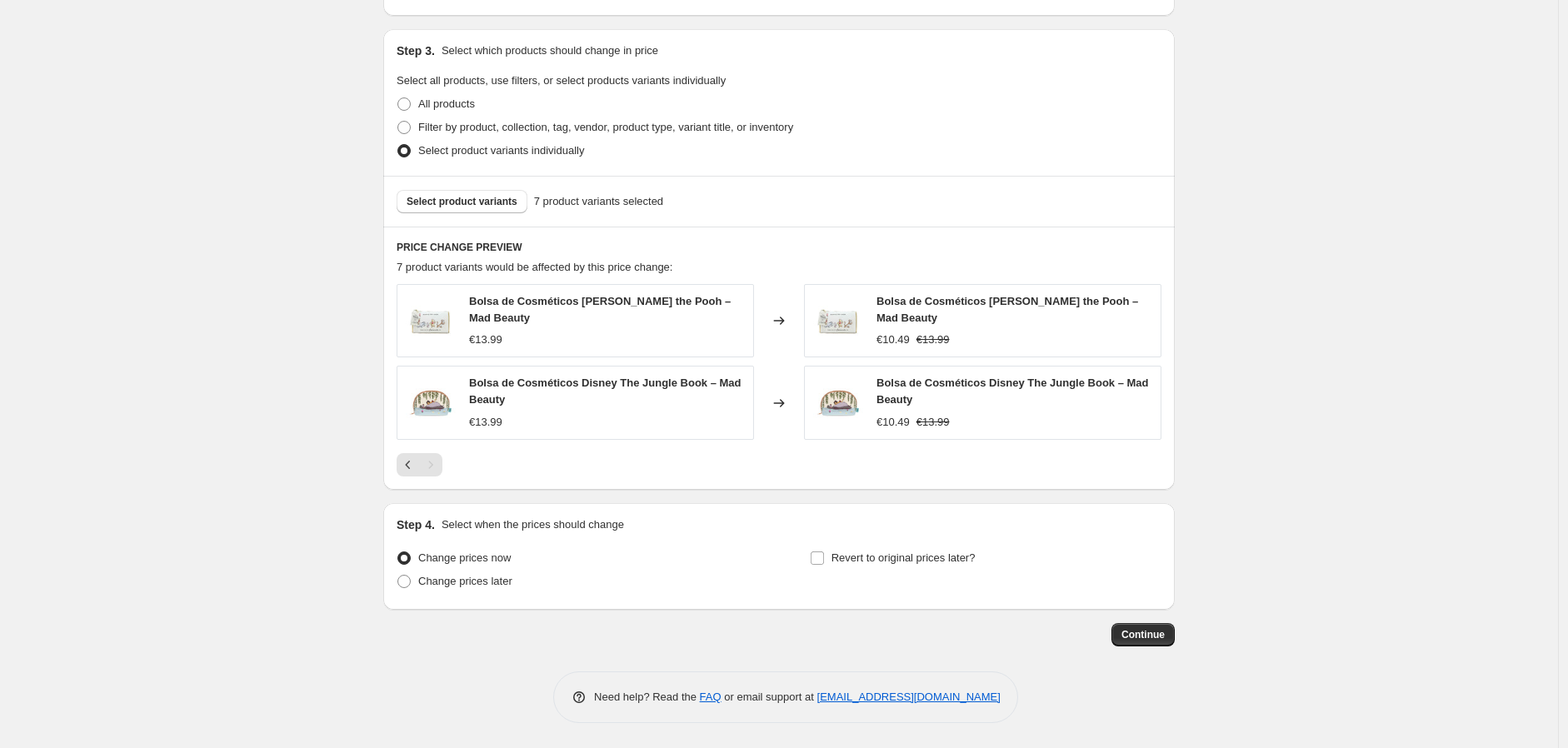
scroll to position [750, 0]
click at [410, 469] on icon "Previous" at bounding box center [408, 465] width 16 height 16
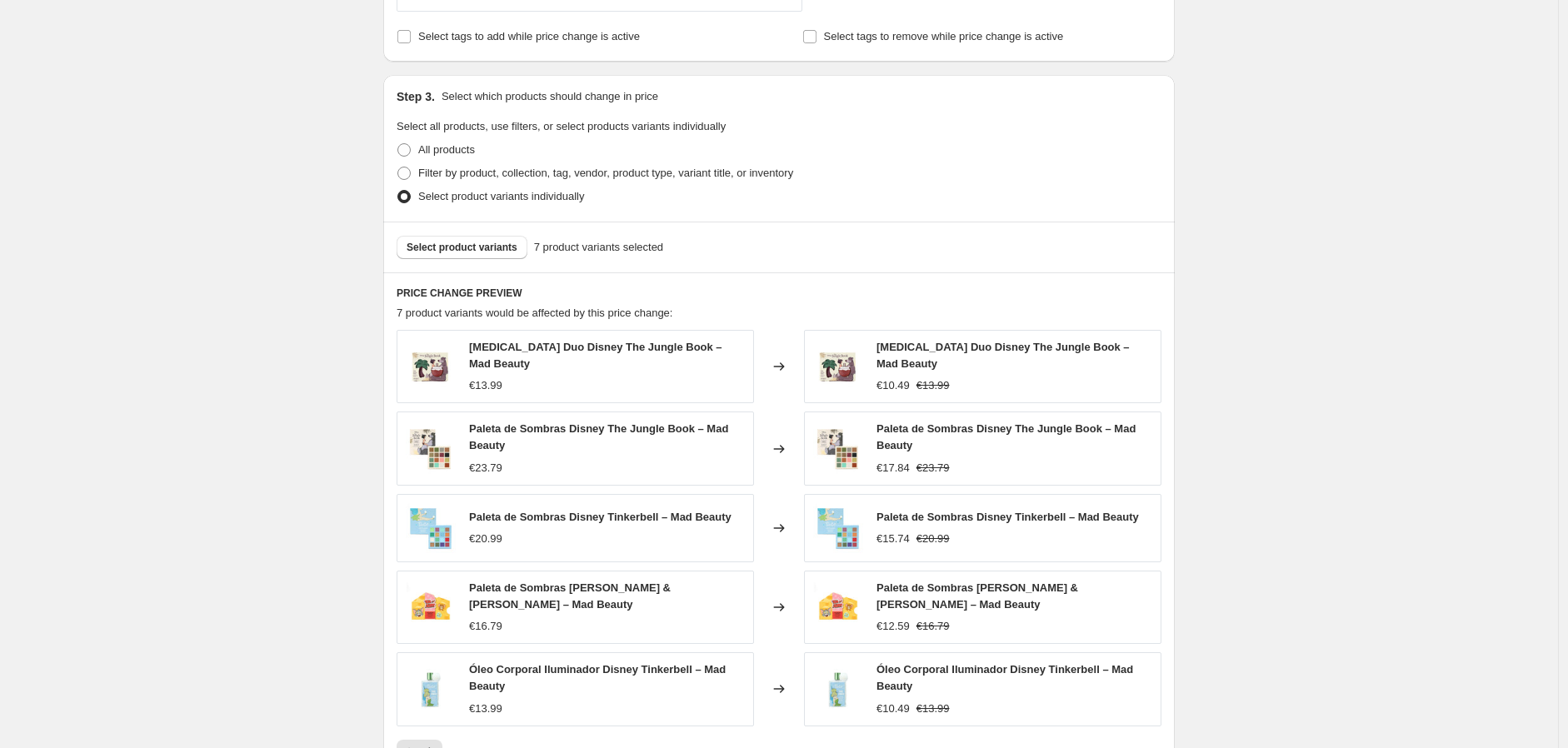
scroll to position [980, 0]
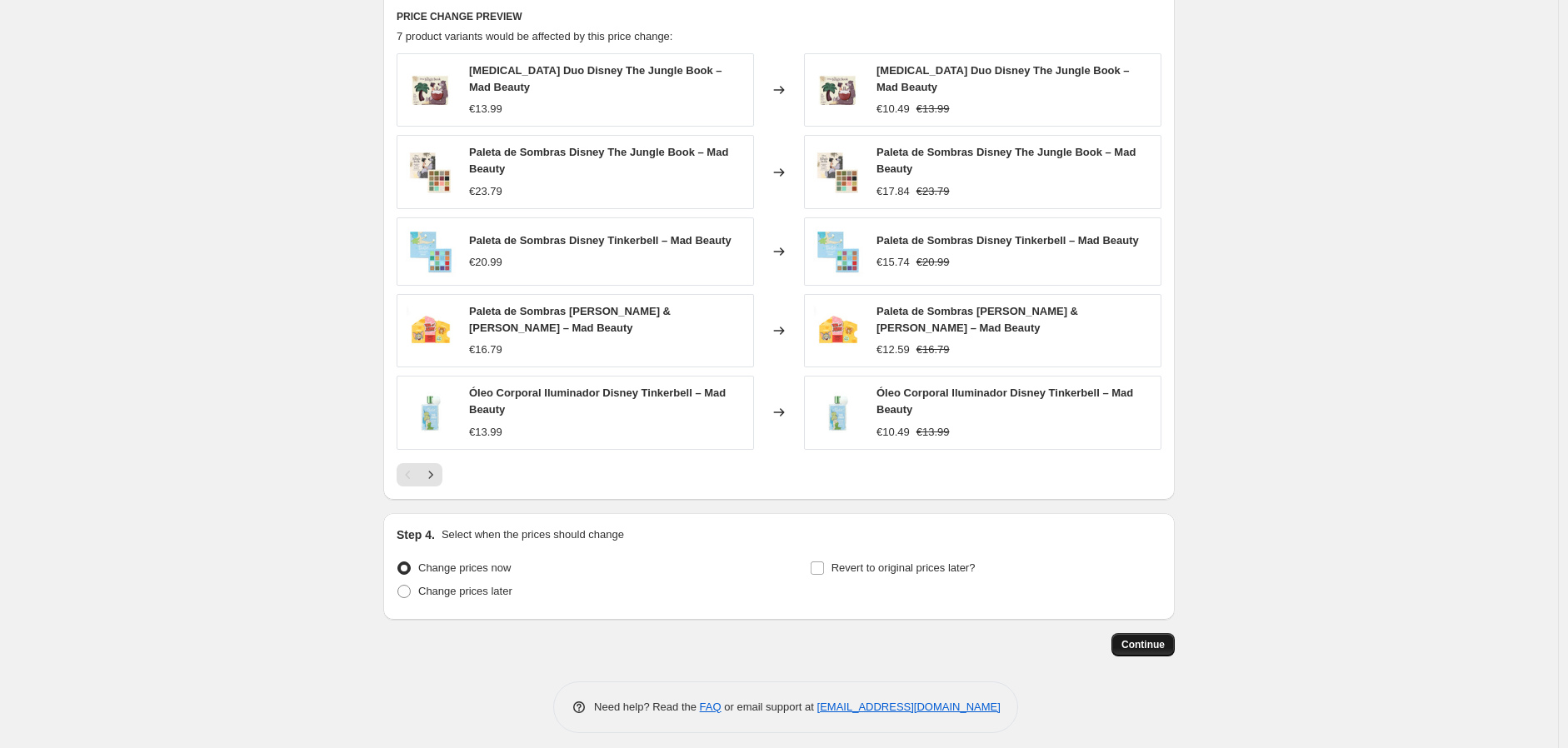
click at [1151, 639] on span "Continue" at bounding box center [1143, 645] width 43 height 13
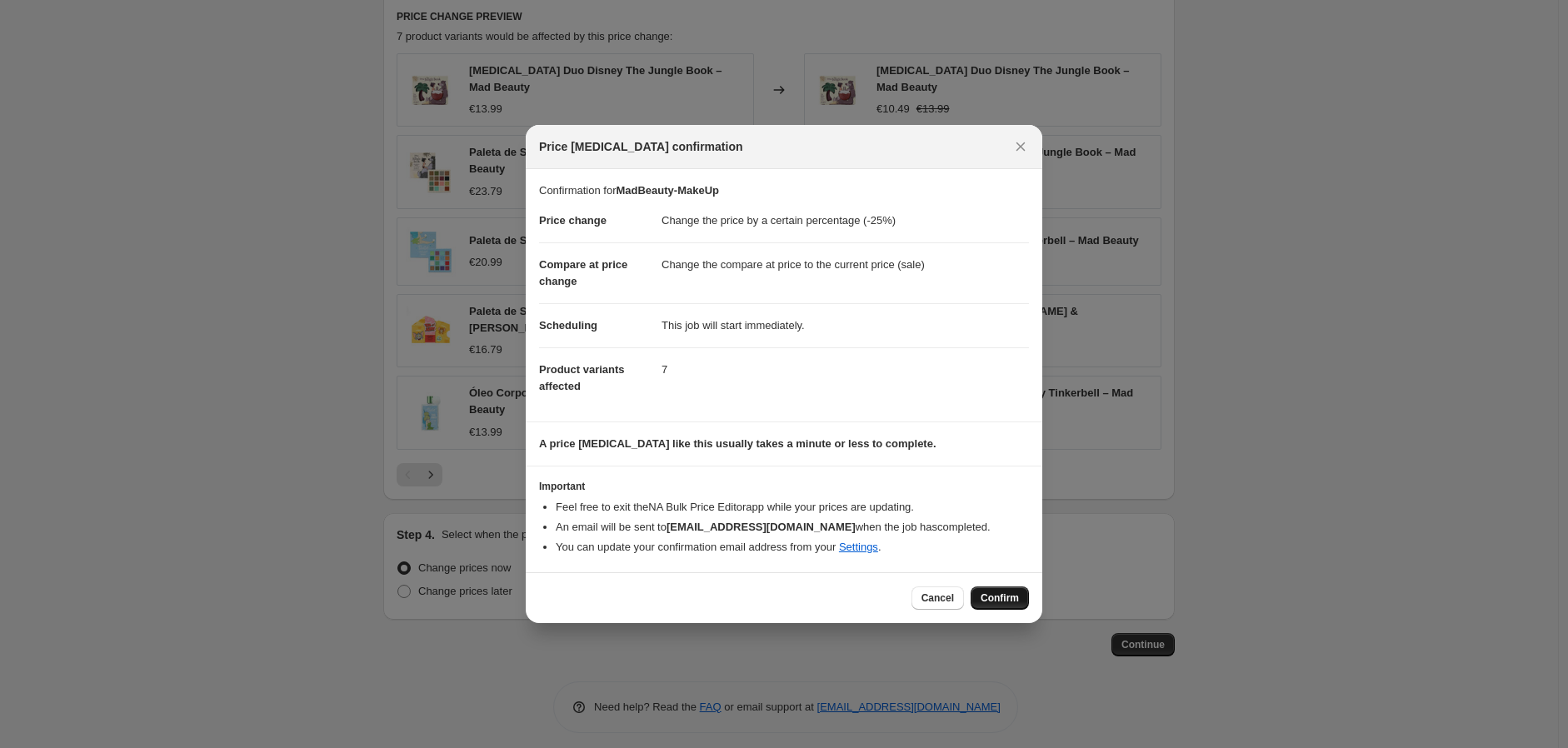
click at [988, 600] on span "Confirm" at bounding box center [1000, 598] width 38 height 13
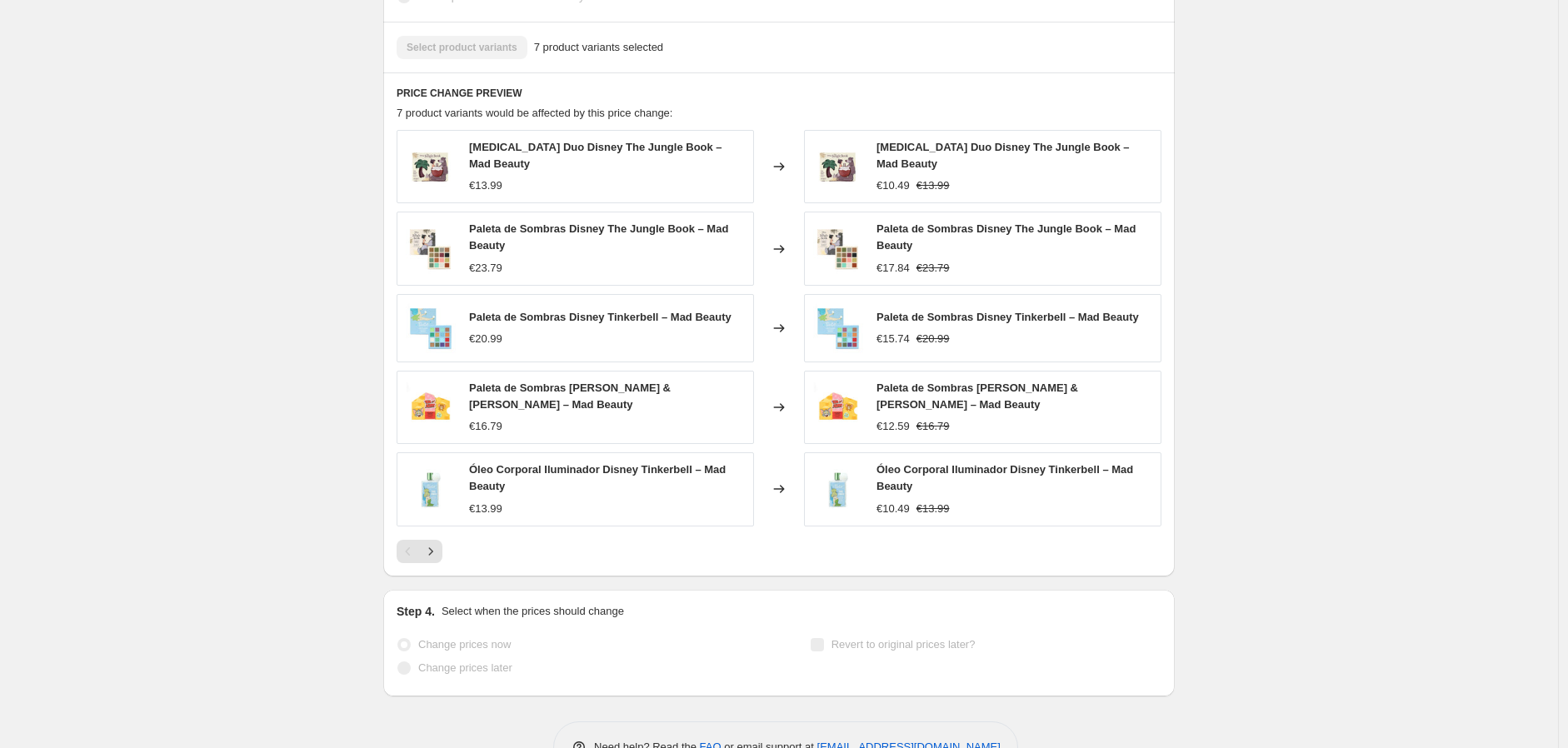
scroll to position [1023, 0]
select select "percentage"
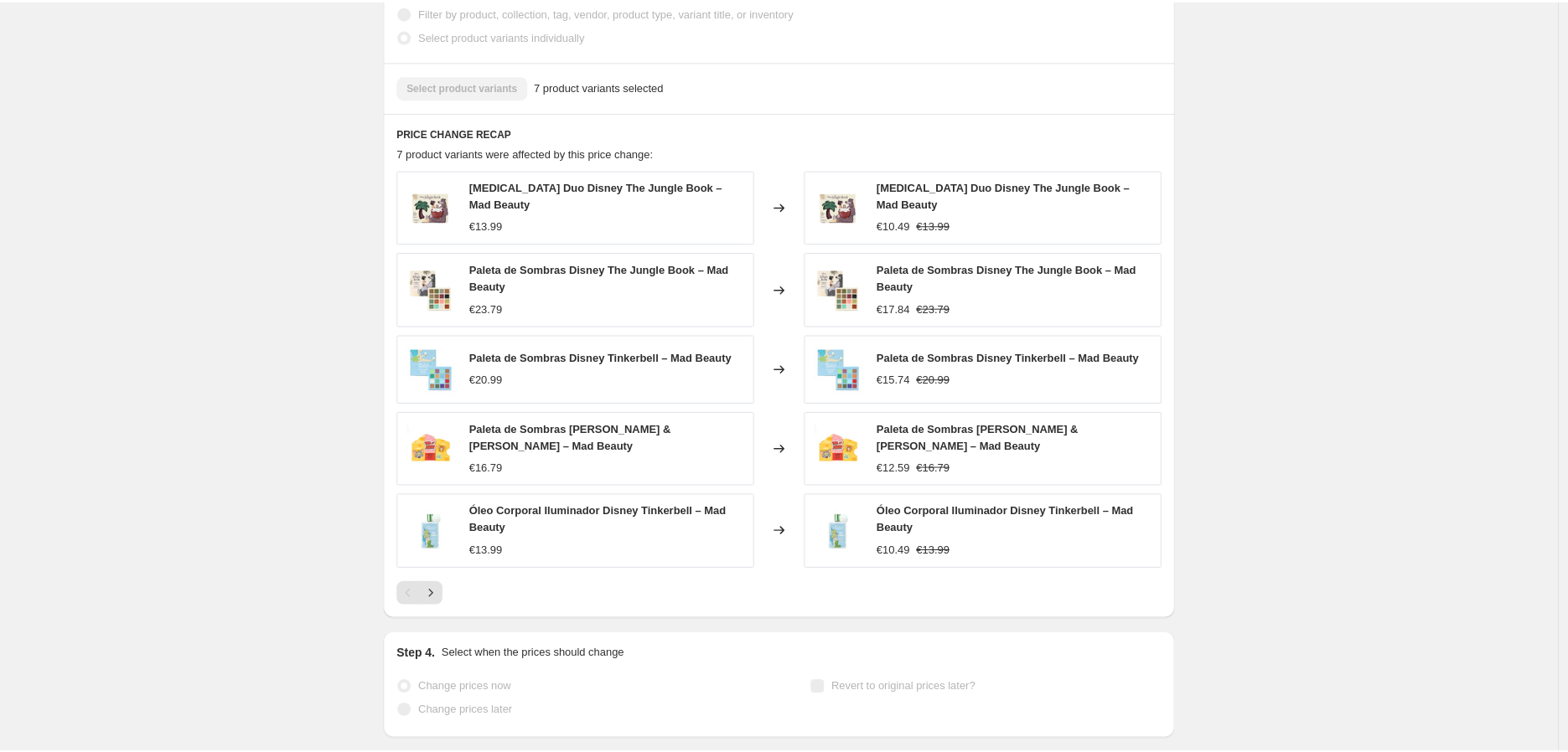
scroll to position [0, 0]
